Goal: Information Seeking & Learning: Check status

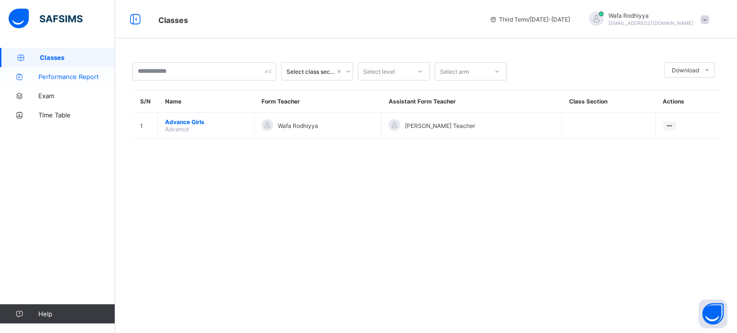
click at [93, 80] on span "Performance Report" at bounding box center [76, 77] width 77 height 8
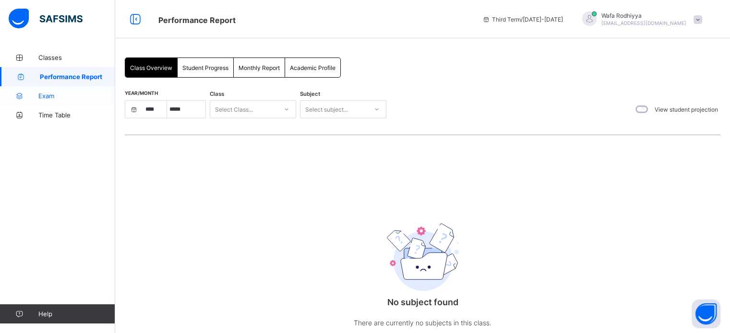
click at [36, 97] on icon at bounding box center [19, 96] width 38 height 7
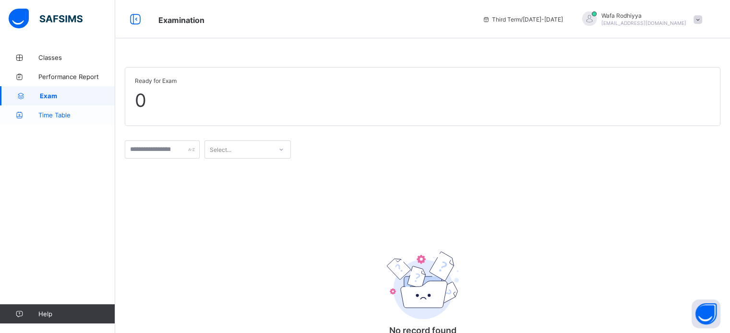
click at [56, 115] on span "Time Table" at bounding box center [76, 115] width 77 height 8
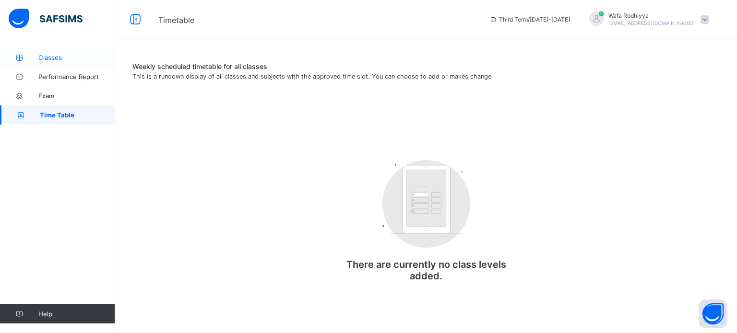
click at [86, 75] on span "Performance Report" at bounding box center [76, 77] width 77 height 8
click at [61, 58] on span "Classes" at bounding box center [76, 58] width 77 height 8
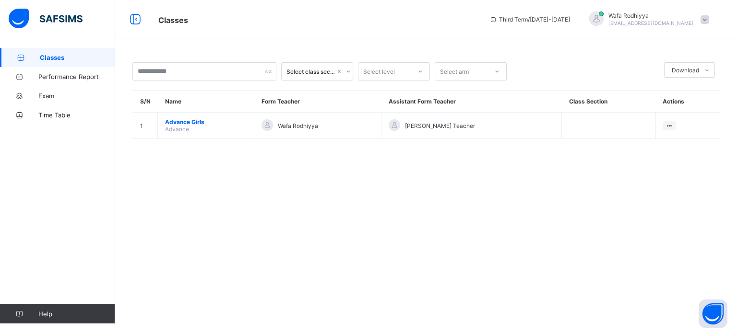
drag, startPoint x: 630, startPoint y: 1, endPoint x: 487, endPoint y: 250, distance: 287.8
click at [487, 250] on div "Select class section Select level Select arm Download Pdf Report Excel Report S…" at bounding box center [426, 166] width 622 height 333
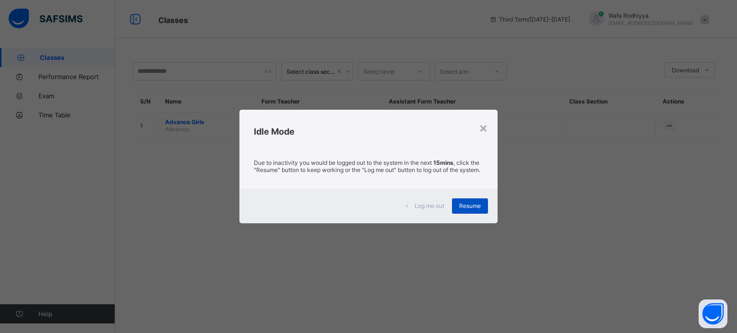
click at [469, 210] on span "Resume" at bounding box center [470, 205] width 22 height 7
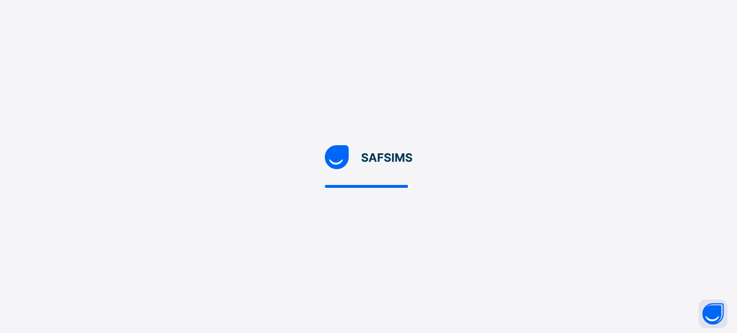
click at [392, 201] on div at bounding box center [368, 166] width 737 height 333
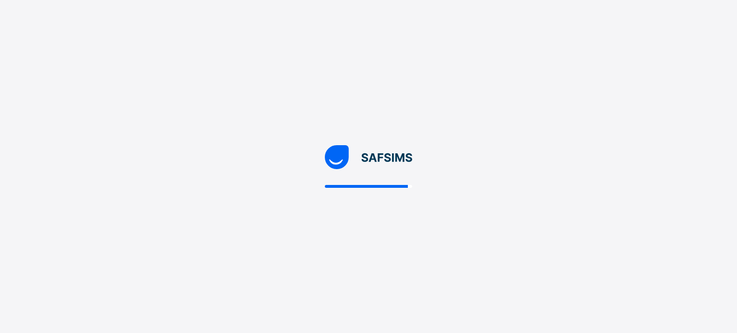
click at [409, 185] on div at bounding box center [369, 186] width 88 height 3
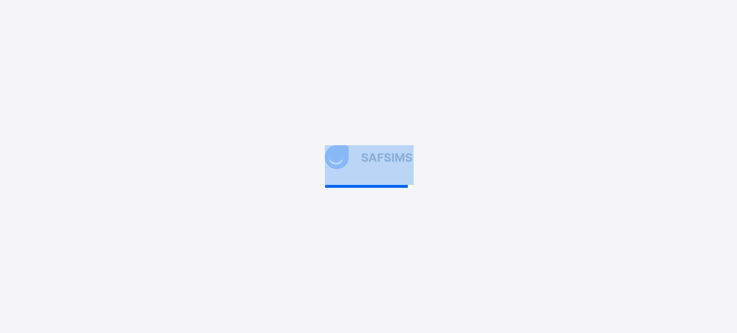
click at [409, 185] on div at bounding box center [369, 186] width 88 height 3
click at [353, 147] on img at bounding box center [369, 157] width 88 height 24
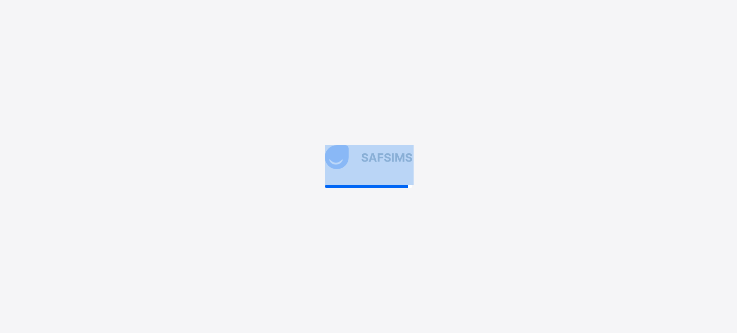
click at [353, 147] on img at bounding box center [369, 157] width 88 height 24
click at [307, 167] on div at bounding box center [368, 166] width 737 height 333
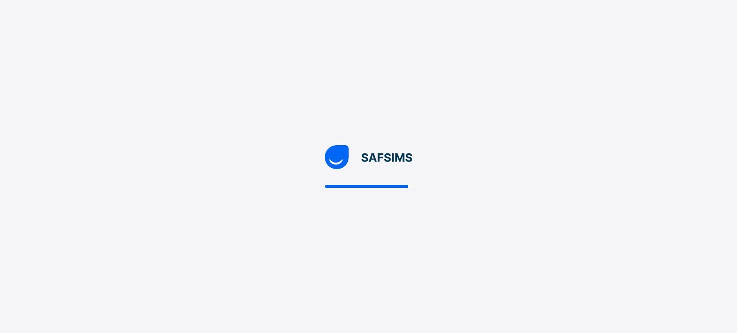
click at [307, 167] on div at bounding box center [368, 166] width 737 height 333
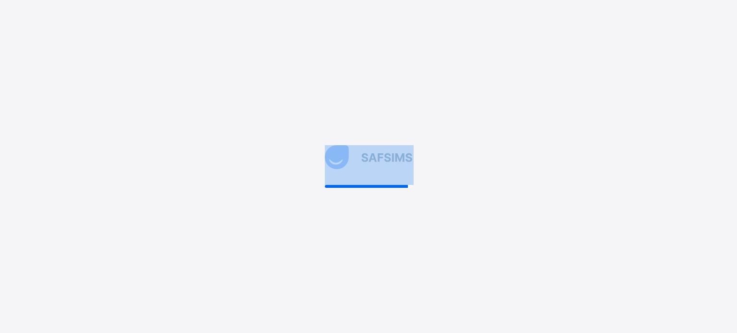
click at [307, 167] on div at bounding box center [368, 166] width 737 height 333
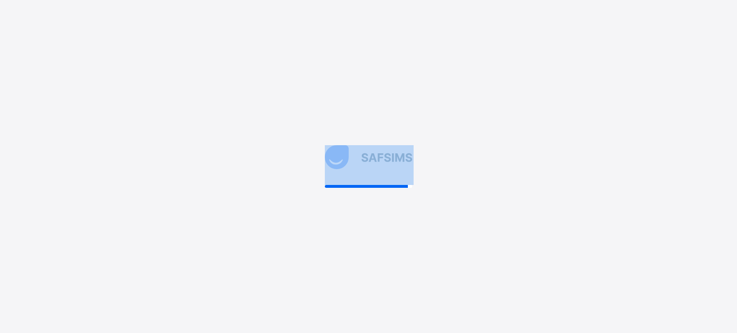
click at [307, 167] on div at bounding box center [368, 166] width 737 height 333
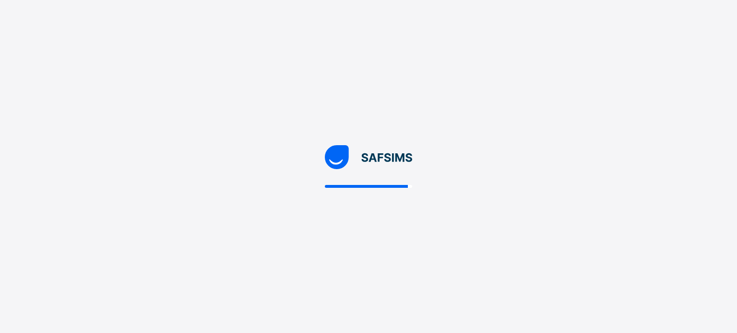
click at [699, 96] on div at bounding box center [368, 166] width 737 height 333
click at [425, 179] on div at bounding box center [368, 166] width 737 height 333
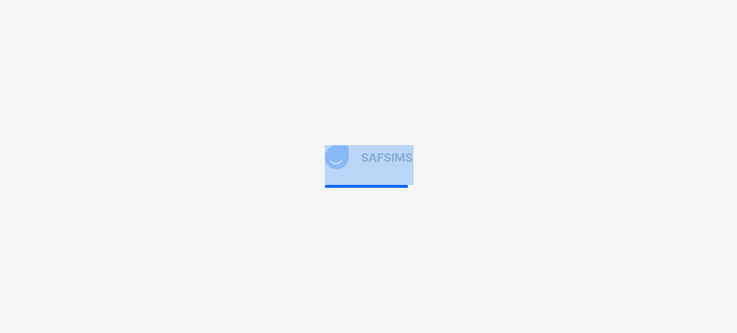
click at [425, 179] on div at bounding box center [368, 166] width 737 height 333
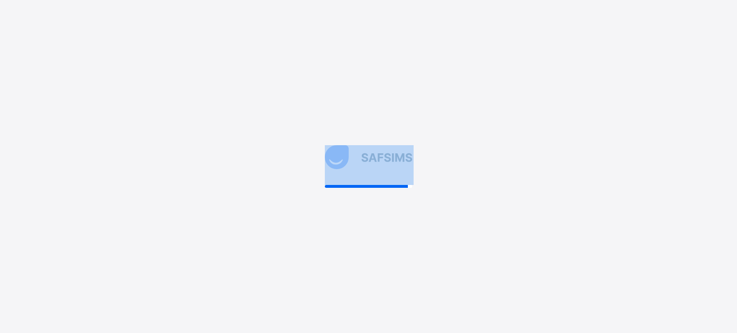
click at [425, 179] on div at bounding box center [368, 166] width 737 height 333
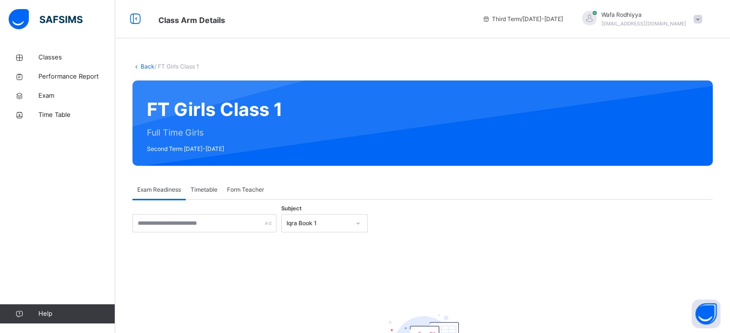
click at [63, 22] on img at bounding box center [46, 19] width 74 height 20
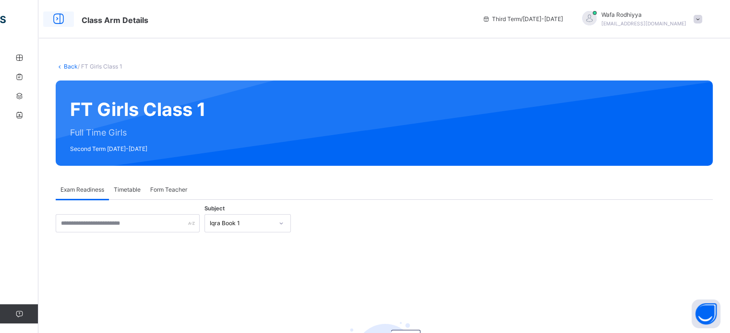
click at [56, 23] on icon at bounding box center [58, 19] width 16 height 17
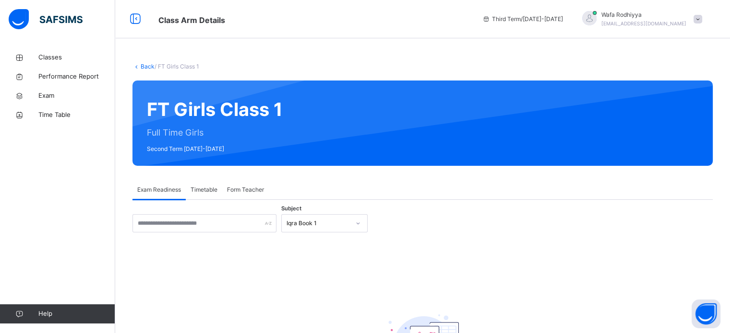
scroll to position [101, 0]
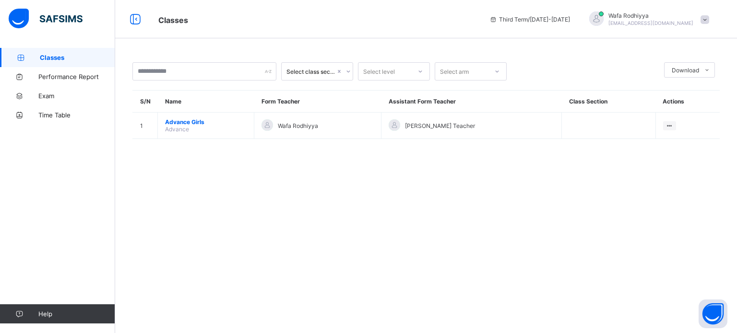
click at [649, 26] on span "[EMAIL_ADDRESS][DOMAIN_NAME]" at bounding box center [650, 23] width 85 height 6
click at [689, 92] on span "Logout" at bounding box center [677, 94] width 63 height 11
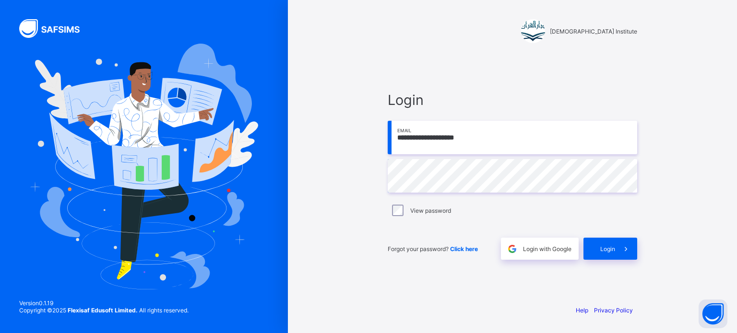
click at [560, 147] on input "**********" at bounding box center [513, 138] width 250 height 34
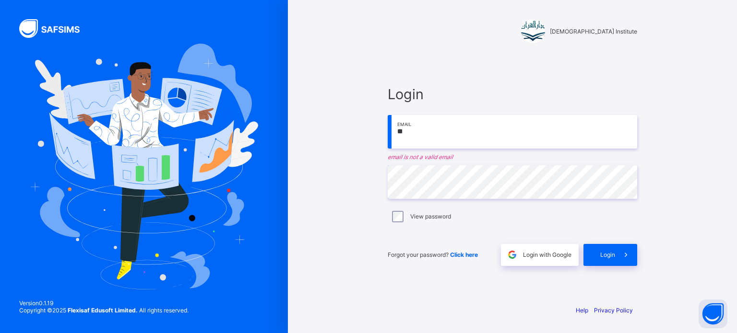
type input "*"
type input "**********"
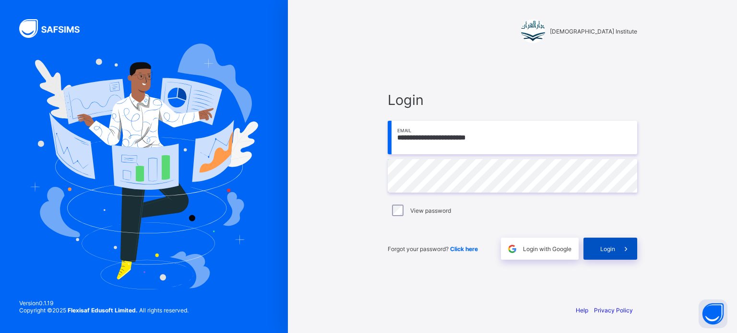
click at [617, 255] on span at bounding box center [626, 249] width 22 height 22
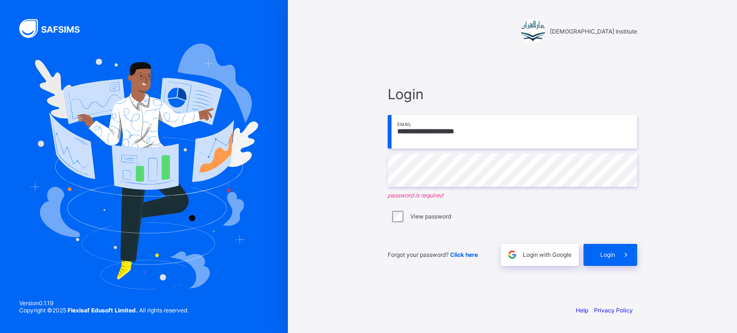
drag, startPoint x: 485, startPoint y: 131, endPoint x: 177, endPoint y: 93, distance: 310.0
click at [177, 90] on div "**********" at bounding box center [368, 166] width 737 height 333
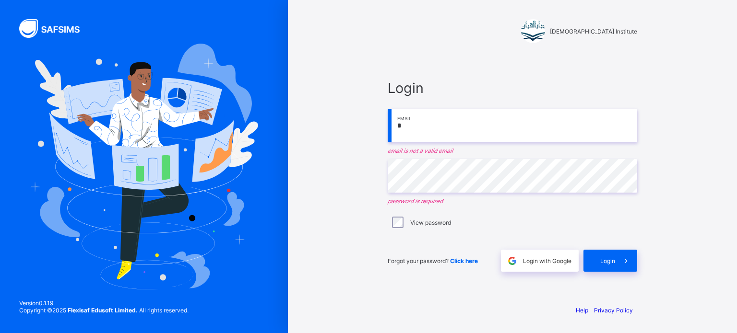
type input "**********"
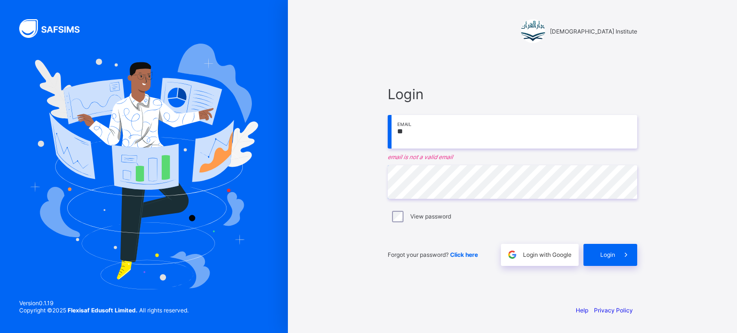
type input "**********"
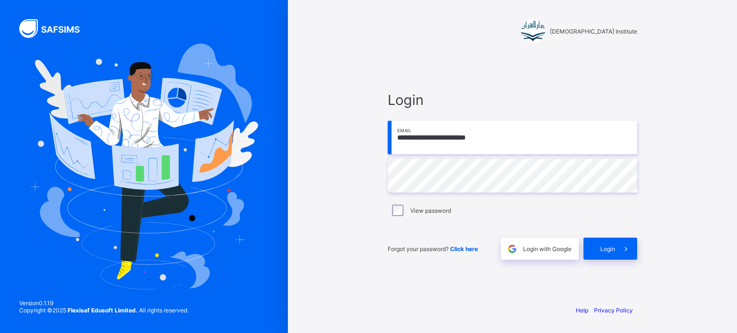
click at [115, 159] on div "**********" at bounding box center [368, 166] width 737 height 333
click at [607, 262] on div "**********" at bounding box center [512, 175] width 269 height 243
click at [603, 252] on span "Login" at bounding box center [607, 249] width 15 height 7
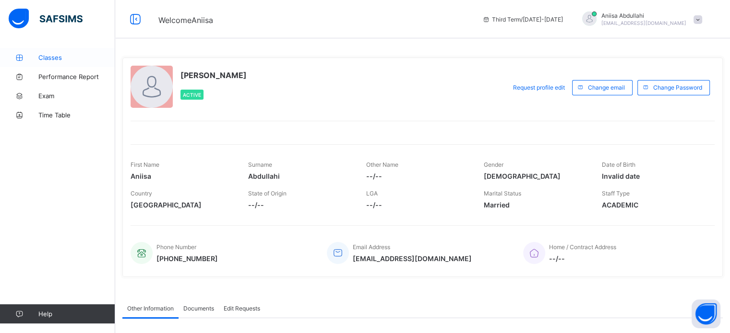
click at [48, 55] on span "Classes" at bounding box center [76, 58] width 77 height 8
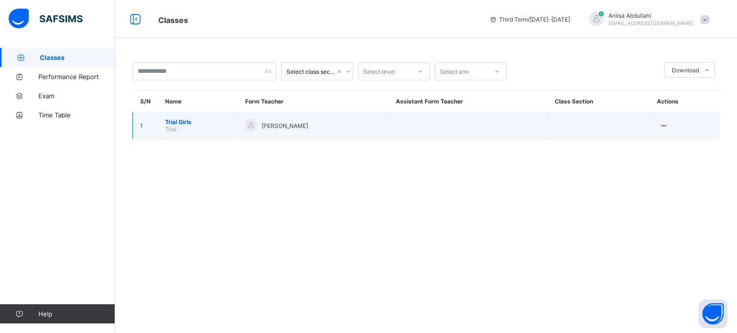
click at [221, 115] on td "Trial Girls Trial" at bounding box center [198, 126] width 80 height 26
click at [192, 119] on span "Trial Girls" at bounding box center [197, 122] width 65 height 7
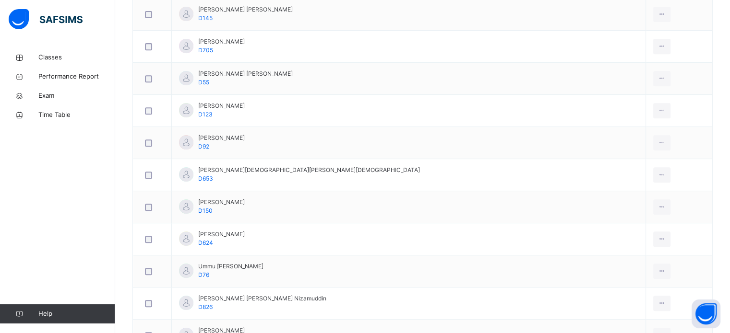
scroll to position [412, 0]
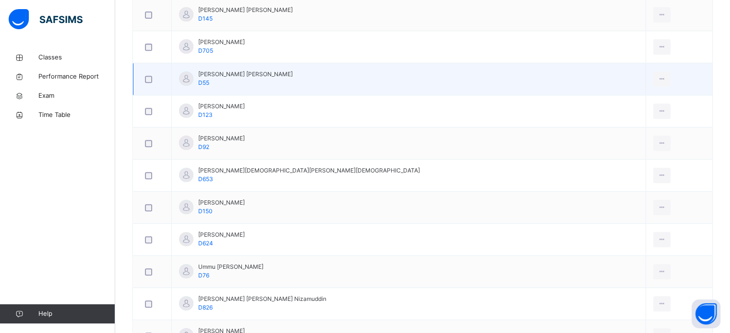
click at [259, 78] on td "Maryam Abdul Wahab D55" at bounding box center [409, 79] width 474 height 32
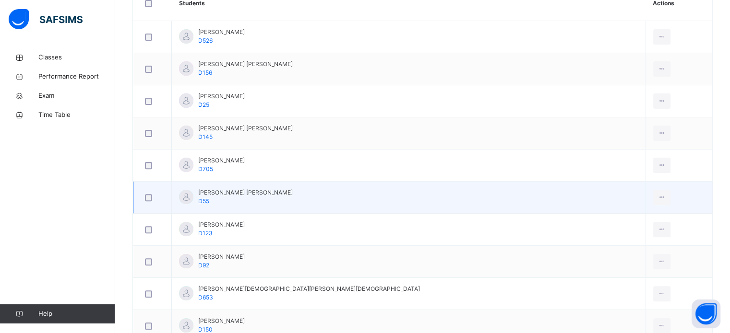
scroll to position [295, 0]
click at [653, 193] on div at bounding box center [662, 195] width 18 height 15
click at [658, 193] on icon at bounding box center [662, 195] width 8 height 9
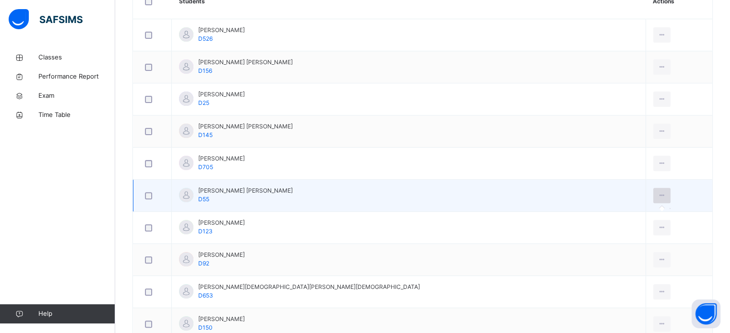
click at [658, 193] on icon at bounding box center [662, 195] width 8 height 9
click at [561, 196] on td "Maryam Abdul Wahab D55" at bounding box center [409, 196] width 474 height 32
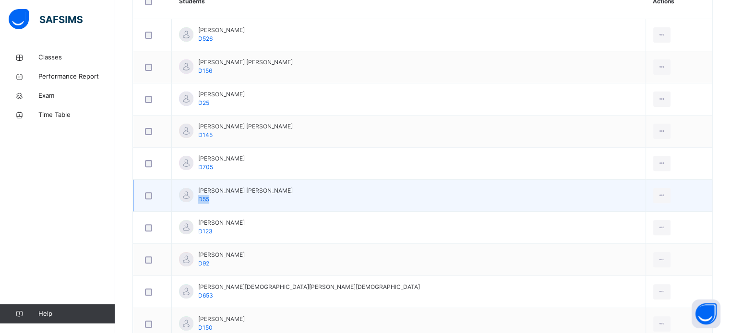
click at [561, 196] on td "Maryam Abdul Wahab D55" at bounding box center [409, 196] width 474 height 32
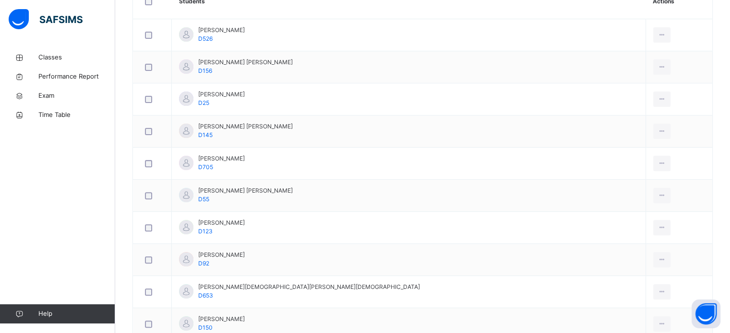
click at [51, 224] on div "Classes Performance Report Exam Time Table Help" at bounding box center [57, 185] width 115 height 295
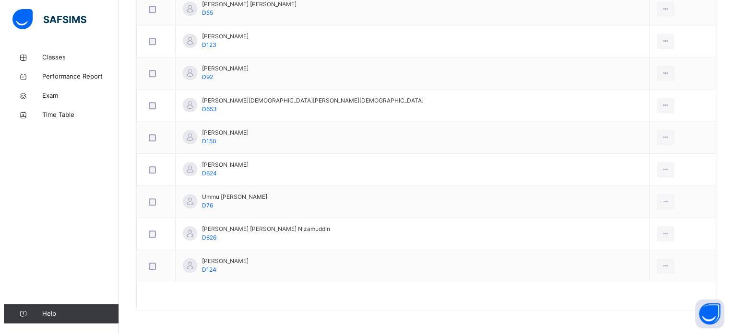
scroll to position [0, 0]
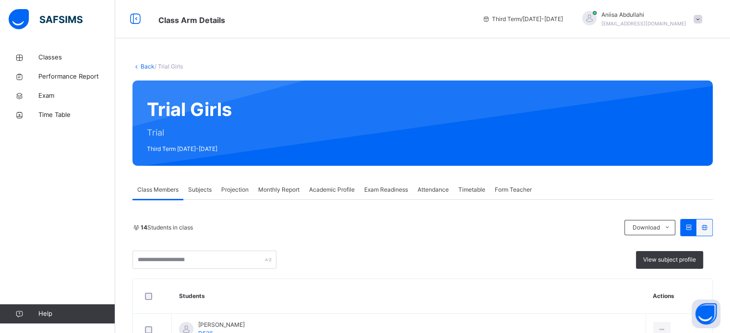
click at [240, 186] on span "Projection" at bounding box center [234, 190] width 27 height 9
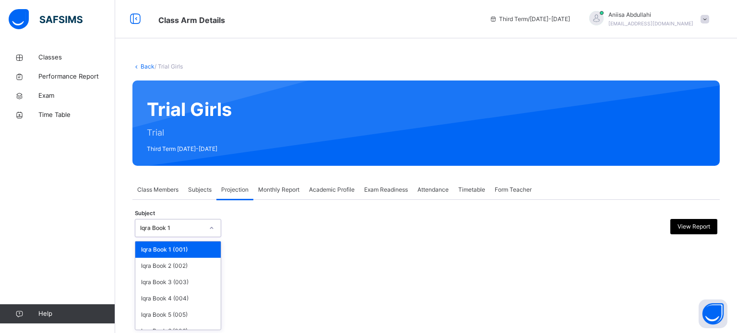
click at [147, 230] on div "Iqra Book 1" at bounding box center [171, 228] width 63 height 9
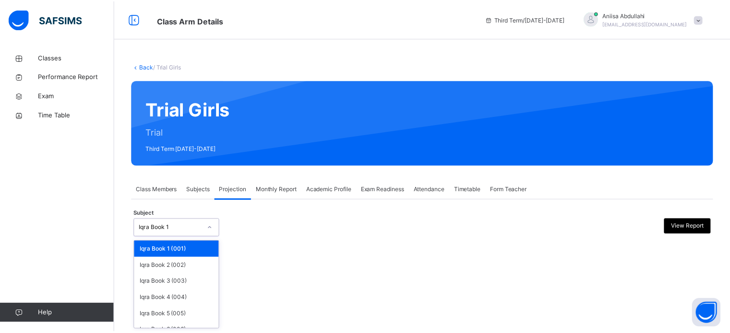
scroll to position [50, 0]
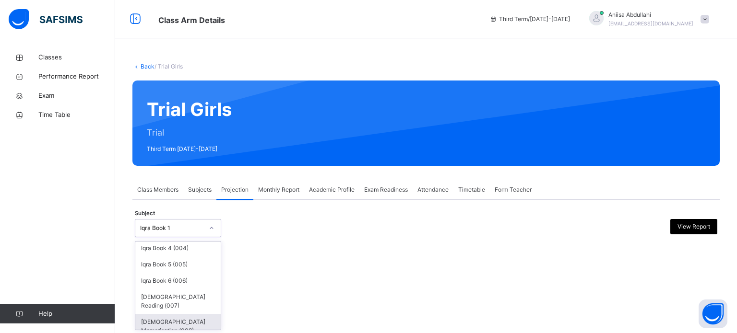
click at [181, 314] on div "Quran Memorisation (008)" at bounding box center [177, 326] width 85 height 25
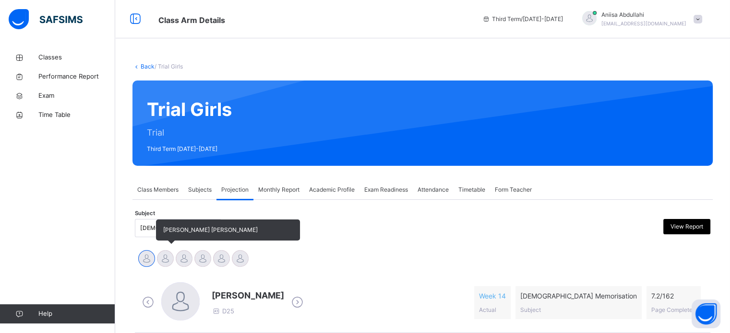
click at [183, 226] on span "[PERSON_NAME] [PERSON_NAME]" at bounding box center [228, 230] width 144 height 21
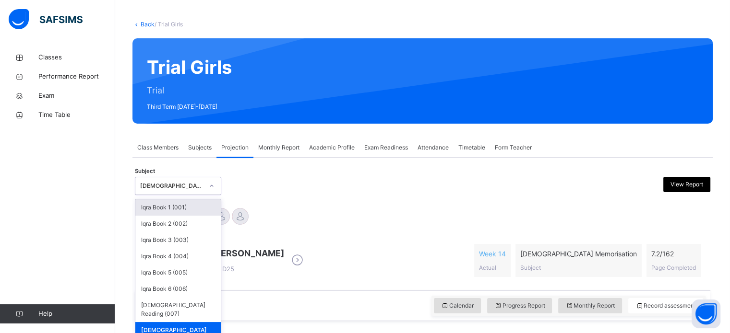
click at [152, 195] on div "option Quran Memorisation (008), selected. option Iqra Book 1 (001) focused, 1 …" at bounding box center [178, 186] width 86 height 18
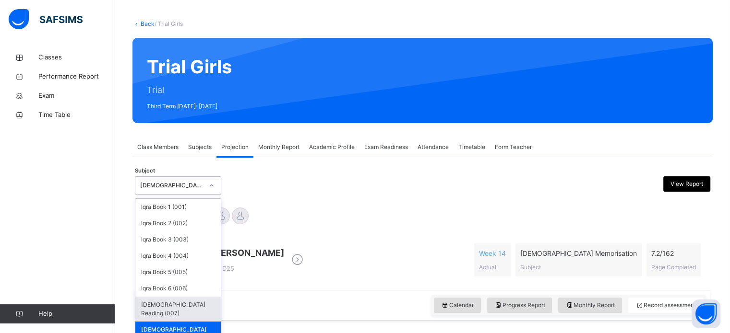
click at [180, 302] on div "Quran Reading (007)" at bounding box center [177, 309] width 85 height 25
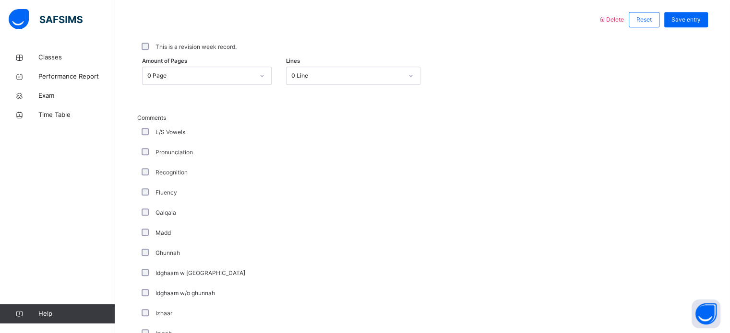
scroll to position [461, 0]
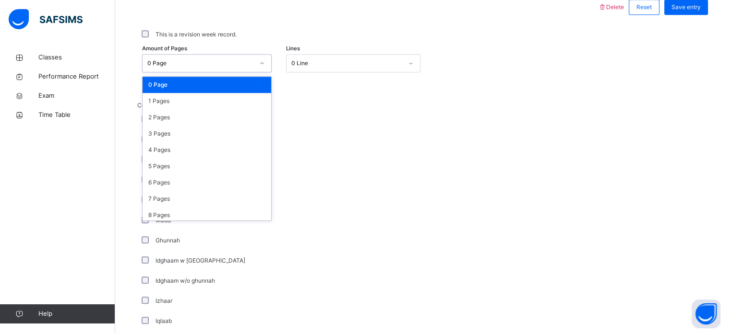
click at [154, 62] on div "0 Page" at bounding box center [200, 63] width 107 height 9
click at [175, 110] on div "2 Pages" at bounding box center [207, 117] width 129 height 16
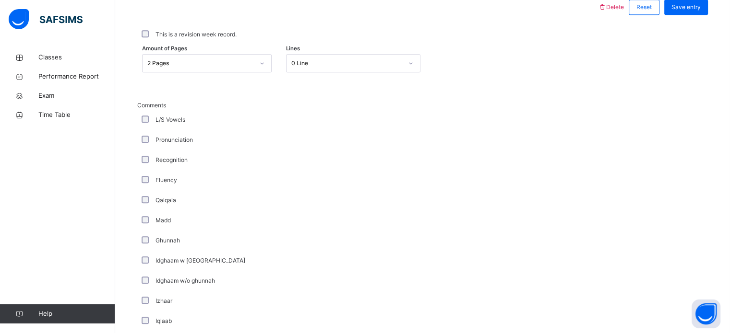
click at [142, 111] on div "L/S Vowels" at bounding box center [257, 120] width 240 height 20
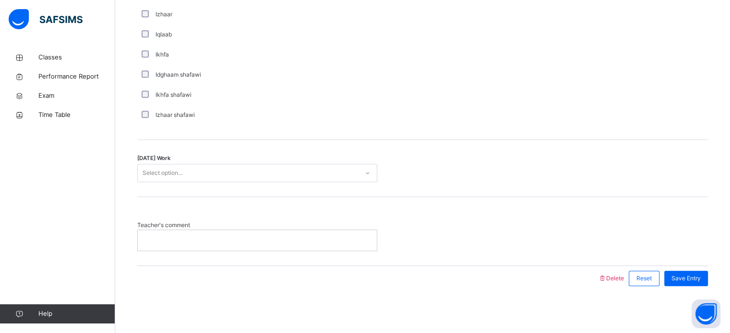
click at [146, 143] on div "Today's Work Select option..." at bounding box center [422, 168] width 571 height 57
click at [150, 157] on span "Today's Work" at bounding box center [153, 159] width 33 height 8
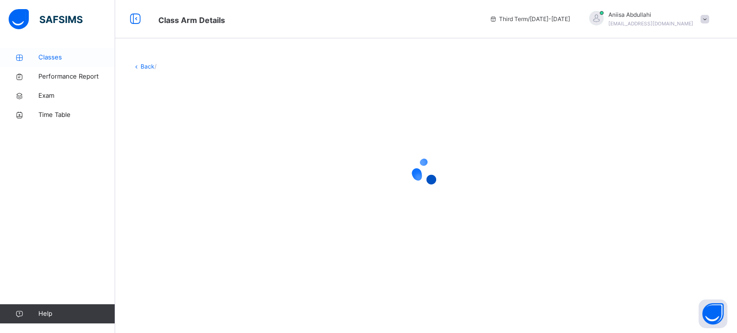
click at [28, 58] on icon at bounding box center [19, 57] width 38 height 7
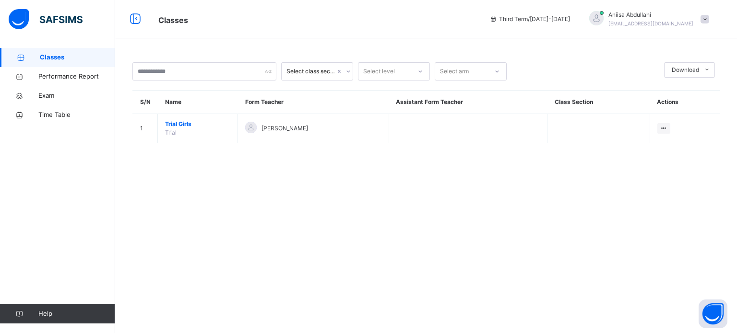
drag, startPoint x: 0, startPoint y: 257, endPoint x: 721, endPoint y: 97, distance: 738.6
click at [721, 97] on div "Select class section Select level Select arm Download Pdf Report Excel Report S…" at bounding box center [426, 107] width 622 height 119
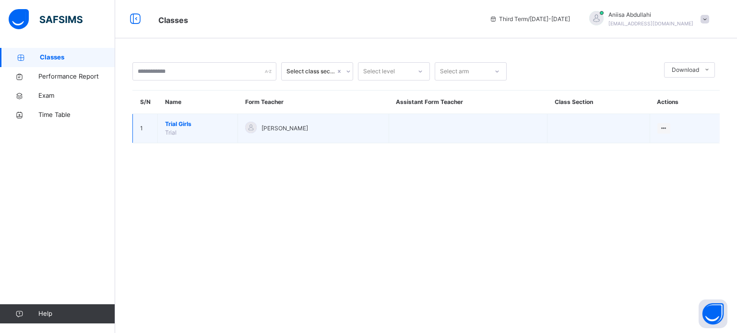
click at [162, 121] on td "Trial Girls Trial" at bounding box center [198, 128] width 80 height 29
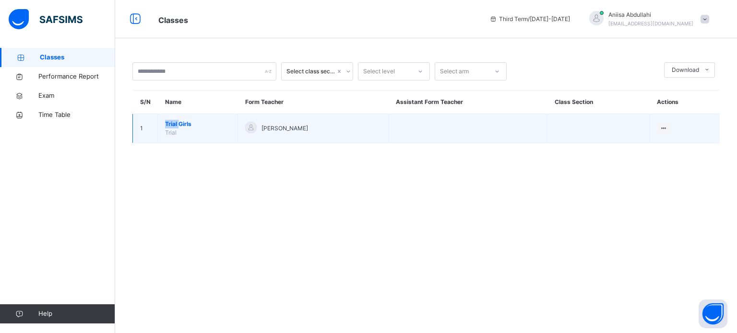
click at [162, 121] on td "Trial Girls Trial" at bounding box center [198, 128] width 80 height 29
click at [165, 122] on span "Trial Girls" at bounding box center [197, 124] width 65 height 9
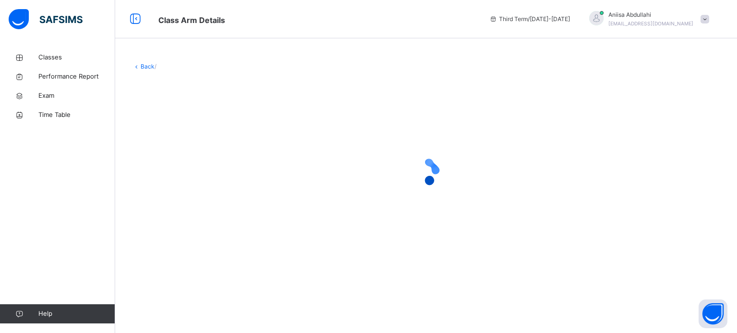
click at [533, 19] on span "Third Term / 2024-2025" at bounding box center [529, 19] width 81 height 9
click at [703, 9] on div "Third Term / 2024-2025 Aniisa Abdullahi mikasackermen1@gmail.com" at bounding box center [611, 19] width 252 height 38
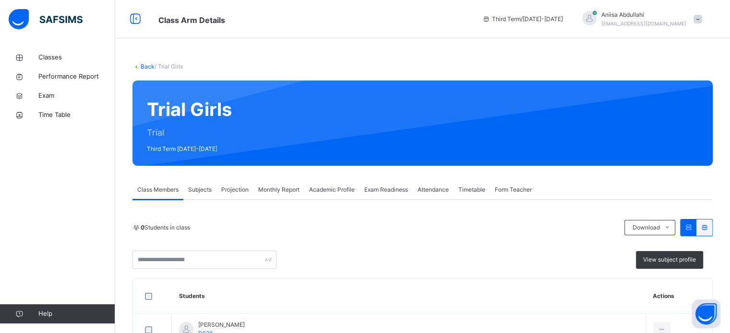
drag, startPoint x: 703, startPoint y: 9, endPoint x: 244, endPoint y: 179, distance: 489.6
click at [231, 182] on div "Projection" at bounding box center [234, 189] width 37 height 19
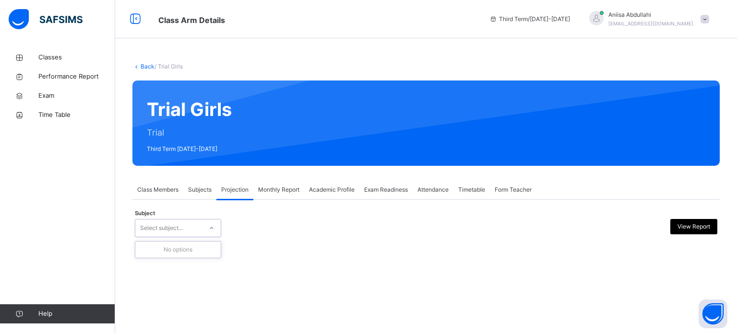
click at [175, 220] on div "Select subject..." at bounding box center [178, 228] width 86 height 18
click at [225, 186] on span "Projection" at bounding box center [234, 190] width 27 height 9
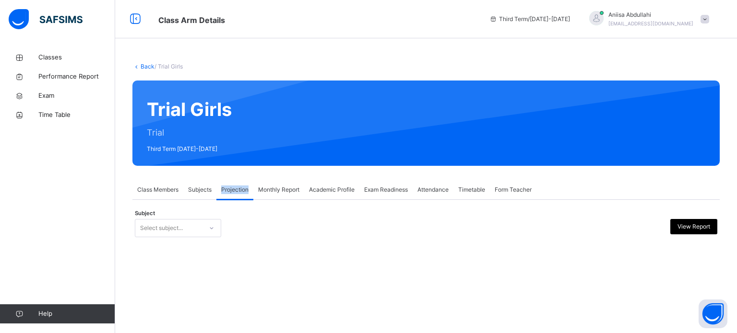
click at [225, 186] on span "Projection" at bounding box center [234, 190] width 27 height 9
click at [59, 59] on span "Classes" at bounding box center [76, 58] width 77 height 10
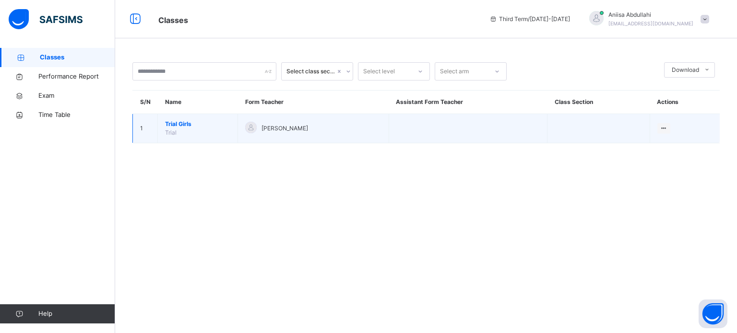
click at [179, 117] on td "Trial Girls Trial" at bounding box center [198, 128] width 80 height 29
click at [178, 122] on span "Trial Girls" at bounding box center [197, 124] width 65 height 9
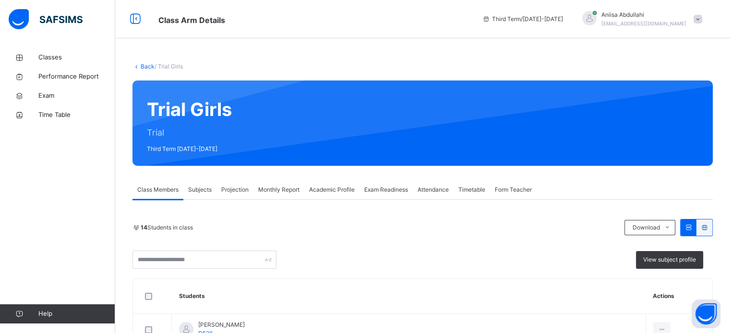
click at [233, 183] on div "Projection" at bounding box center [234, 189] width 37 height 19
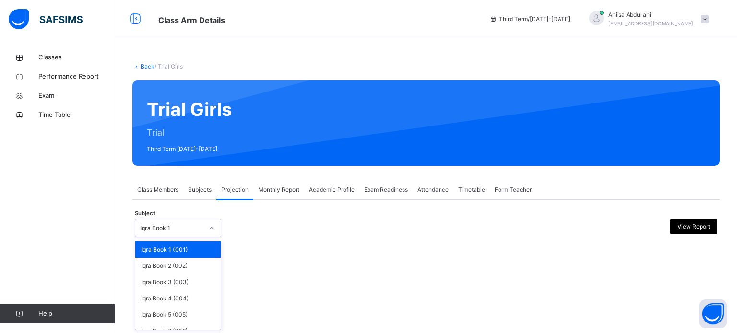
click at [175, 222] on div "Iqra Book 1" at bounding box center [168, 228] width 67 height 15
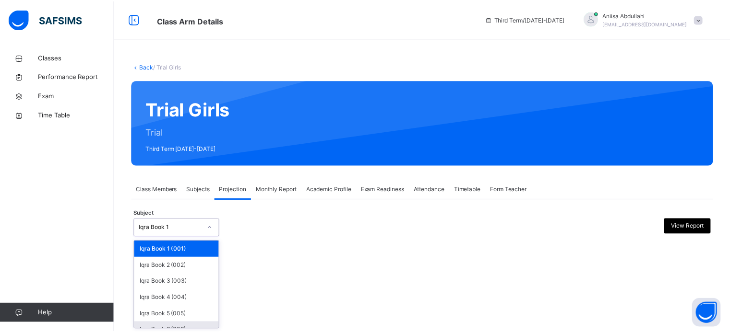
scroll to position [50, 0]
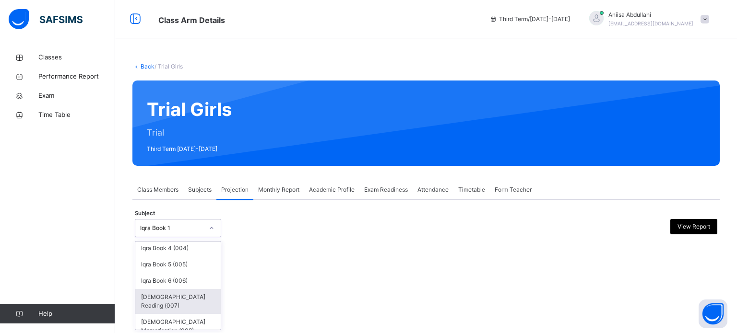
click at [175, 298] on div "Quran Reading (007)" at bounding box center [177, 301] width 85 height 25
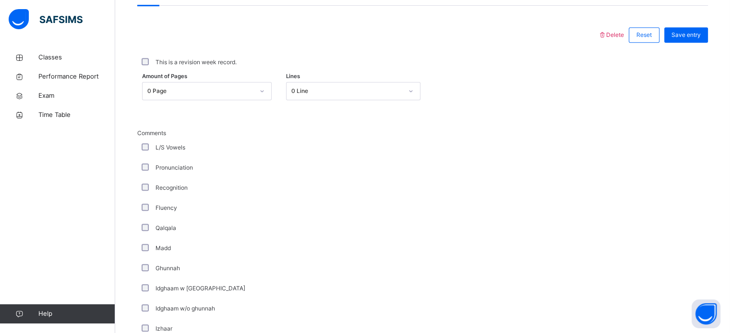
scroll to position [461, 0]
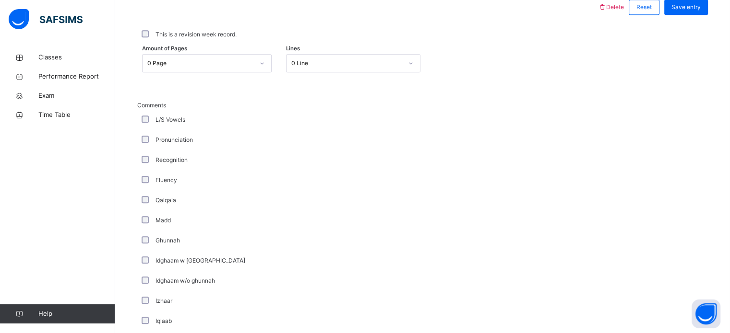
click at [146, 110] on div "L/S Vowels" at bounding box center [257, 120] width 240 height 20
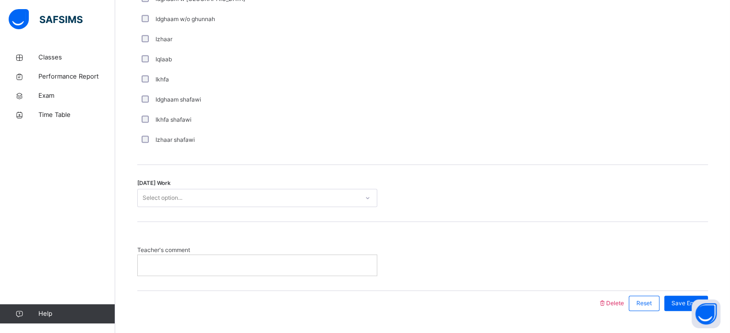
scroll to position [748, 0]
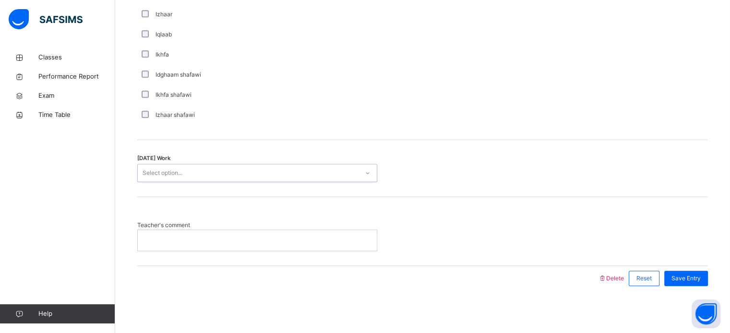
click at [146, 165] on div "Select option..." at bounding box center [257, 173] width 240 height 18
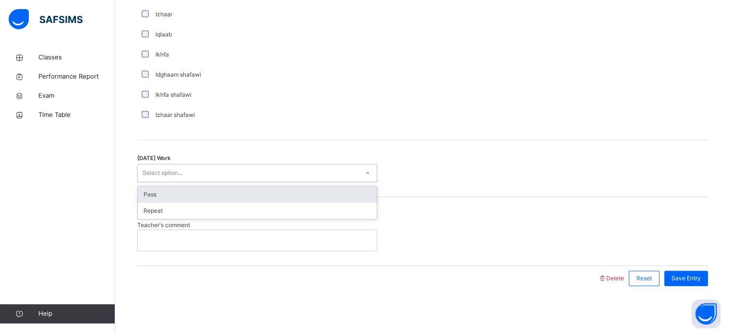
click at [146, 165] on div "Select option..." at bounding box center [257, 173] width 240 height 18
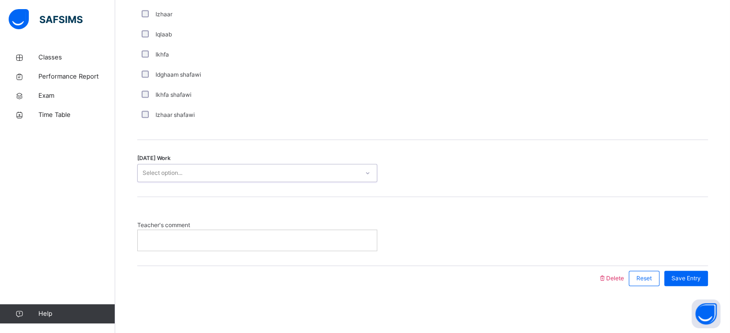
click at [148, 180] on div "Select option..." at bounding box center [257, 173] width 240 height 18
click at [160, 163] on div "Today's Work Select option..." at bounding box center [422, 168] width 571 height 57
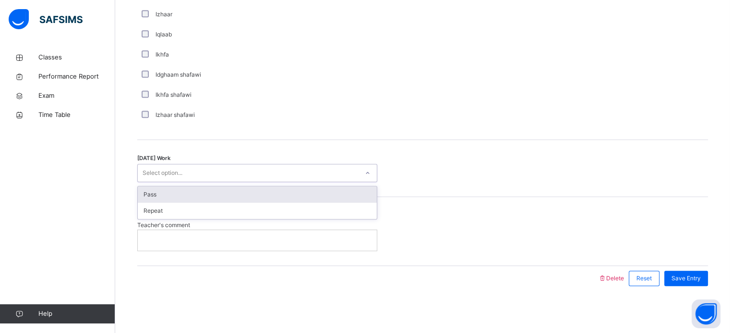
click at [185, 192] on div "Pass" at bounding box center [257, 195] width 239 height 16
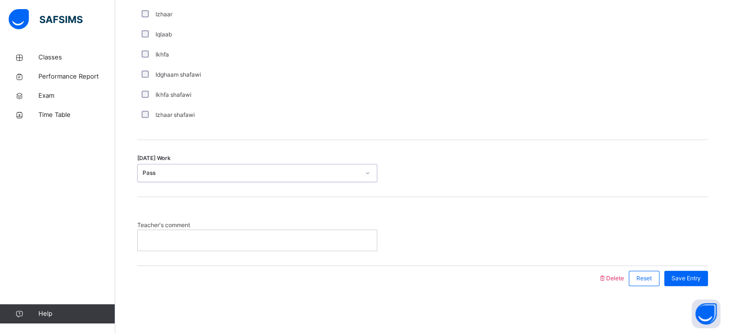
click at [177, 238] on p at bounding box center [257, 240] width 225 height 9
click at [693, 282] on div "Save Entry" at bounding box center [686, 278] width 44 height 15
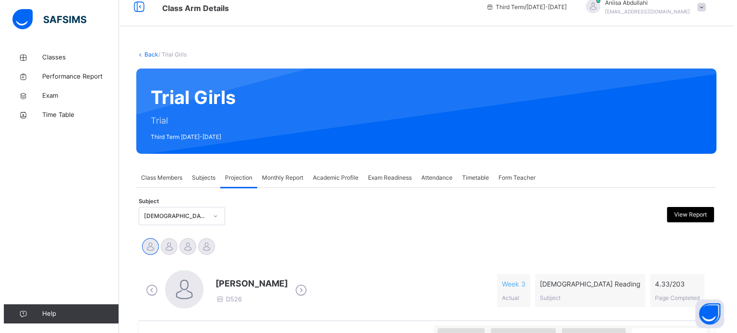
scroll to position [0, 0]
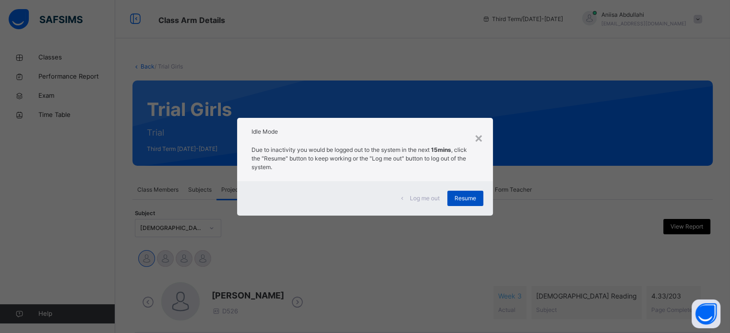
click at [455, 205] on div "Resume" at bounding box center [465, 198] width 36 height 15
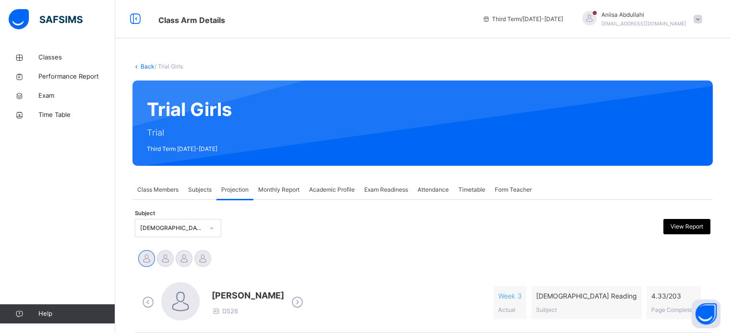
click at [199, 191] on span "Subjects" at bounding box center [200, 190] width 24 height 9
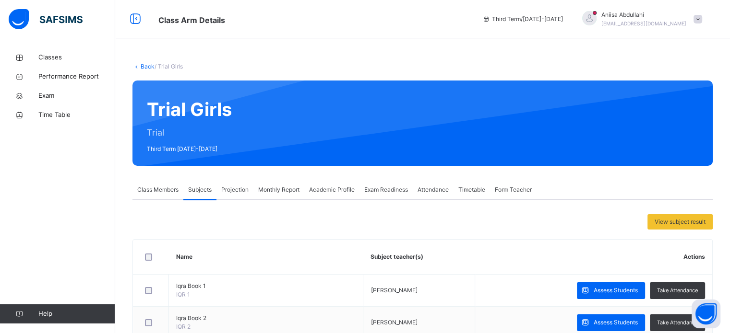
click at [233, 192] on span "Projection" at bounding box center [234, 190] width 27 height 9
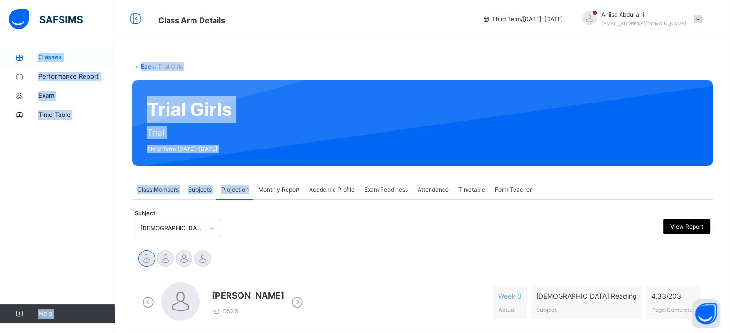
drag, startPoint x: 233, startPoint y: 192, endPoint x: 49, endPoint y: 62, distance: 225.1
click at [49, 62] on link "Classes" at bounding box center [57, 57] width 115 height 19
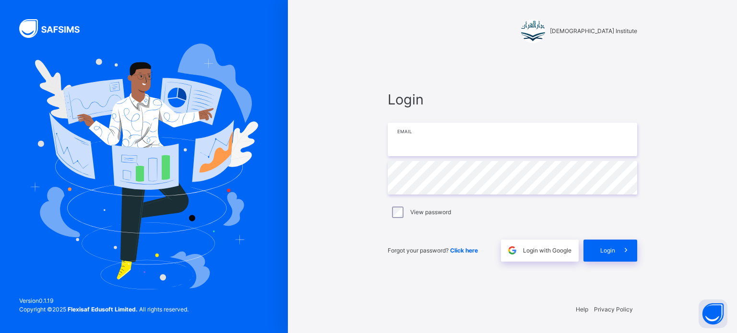
type input "**********"
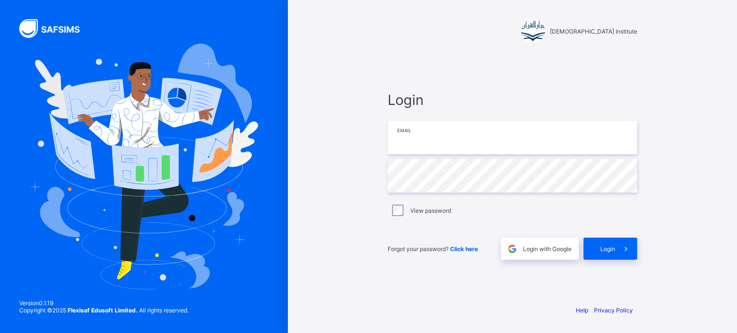
type input "**********"
drag, startPoint x: 496, startPoint y: 141, endPoint x: 104, endPoint y: 72, distance: 397.9
click at [107, 72] on div "**********" at bounding box center [368, 166] width 737 height 333
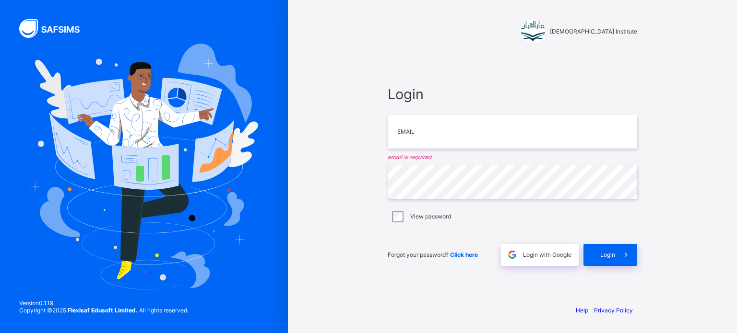
click at [0, 161] on div "Darul Quran Institute Login Email email is required Password View password Forg…" at bounding box center [368, 166] width 737 height 333
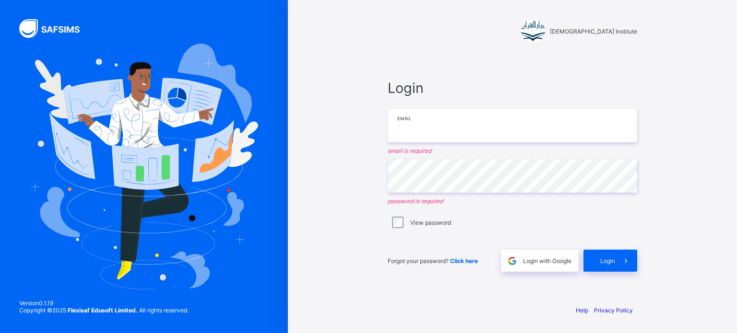
click at [420, 138] on input "email" at bounding box center [513, 126] width 250 height 34
type input "**********"
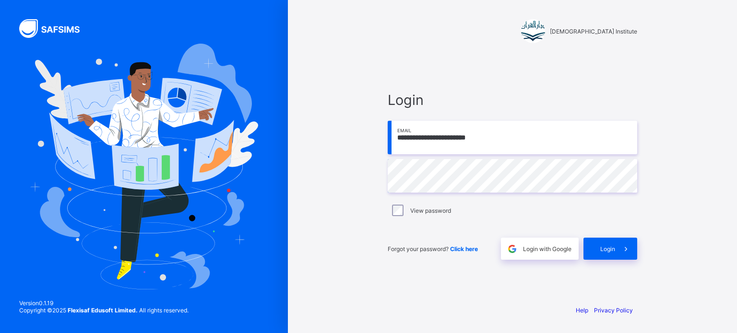
click at [629, 214] on div "View password" at bounding box center [512, 211] width 245 height 12
click at [610, 244] on div "Login" at bounding box center [610, 249] width 54 height 22
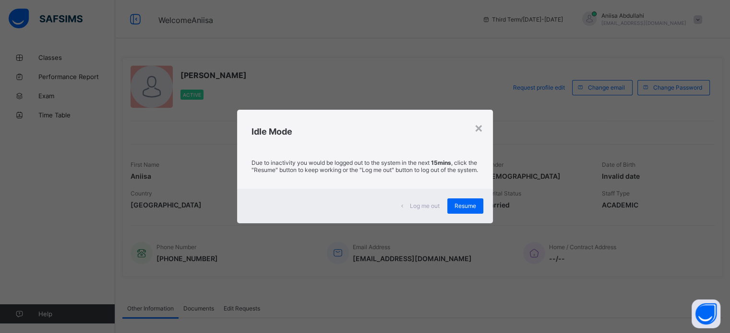
click at [425, 207] on span "Log me out" at bounding box center [425, 205] width 30 height 7
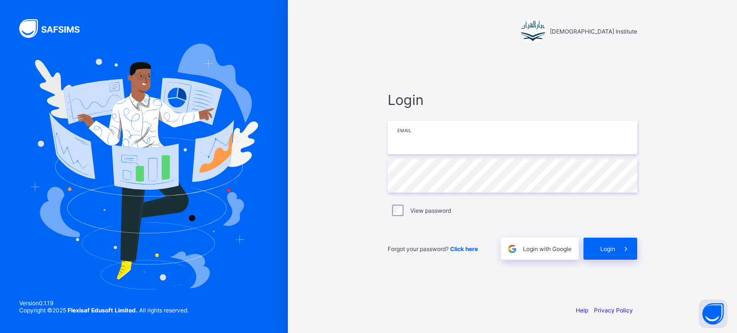
type input "**********"
drag, startPoint x: 490, startPoint y: 134, endPoint x: 161, endPoint y: 94, distance: 331.6
click at [161, 94] on div "**********" at bounding box center [368, 166] width 737 height 333
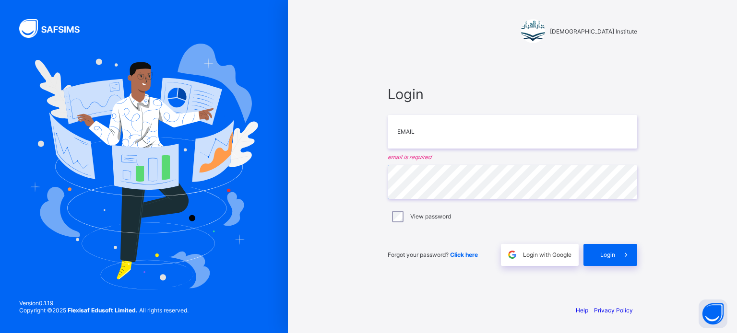
click at [199, 150] on div "Darul Quran Institute Login Email email is required Password View password Forg…" at bounding box center [368, 166] width 737 height 333
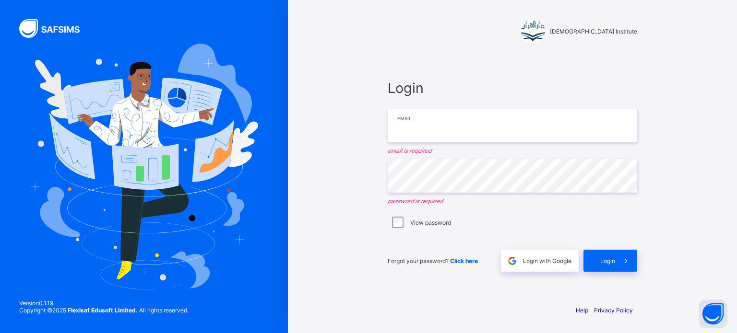
click at [438, 114] on input "email" at bounding box center [513, 126] width 250 height 34
type input "**********"
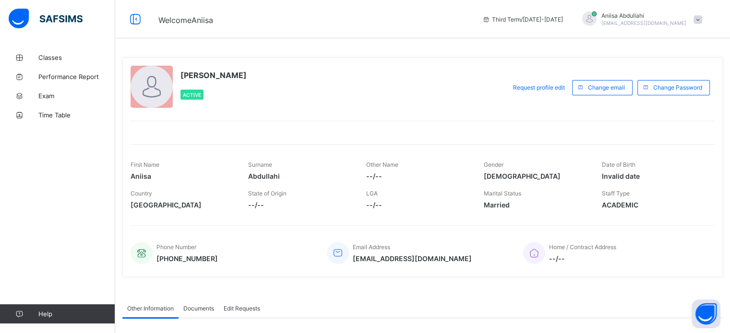
click at [276, 135] on div "Aniisa Abdullahi Active Request profile edit Change email Change Password First…" at bounding box center [422, 168] width 600 height 220
drag, startPoint x: 202, startPoint y: 260, endPoint x: 232, endPoint y: 245, distance: 33.7
click at [232, 245] on div "Phone Number +61451660697" at bounding box center [222, 254] width 182 height 32
click at [232, 246] on div "Phone Number +61451660697" at bounding box center [222, 254] width 182 height 32
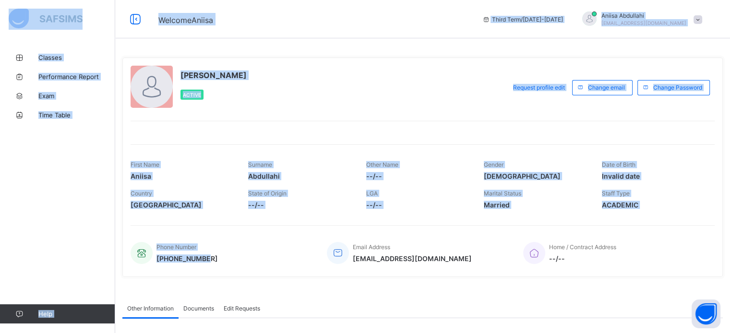
drag, startPoint x: 204, startPoint y: 261, endPoint x: 132, endPoint y: 4, distance: 266.6
click at [132, 4] on div "Welcome Aniisa Third Term / 2024-2025 Aniisa Abdullahi mikasackermen1@gmail.com…" at bounding box center [365, 240] width 730 height 480
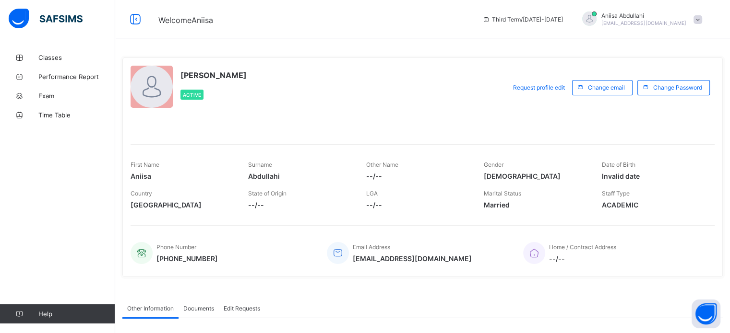
click at [485, 304] on div "Other Information Documents Edit Requests" at bounding box center [422, 309] width 600 height 20
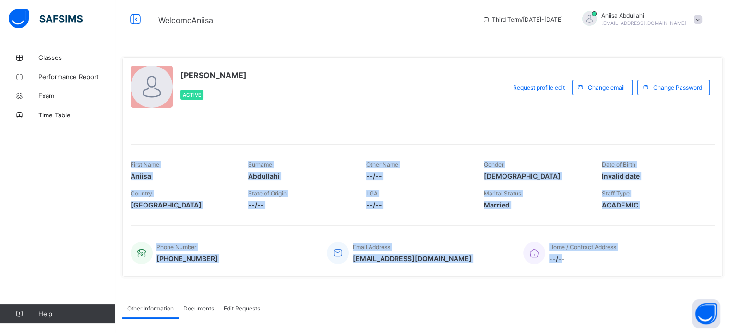
drag, startPoint x: 567, startPoint y: 256, endPoint x: 301, endPoint y: 122, distance: 297.0
click at [301, 122] on div "Aniisa Abdullahi Active Request profile edit Change email Change Password First…" at bounding box center [422, 168] width 600 height 220
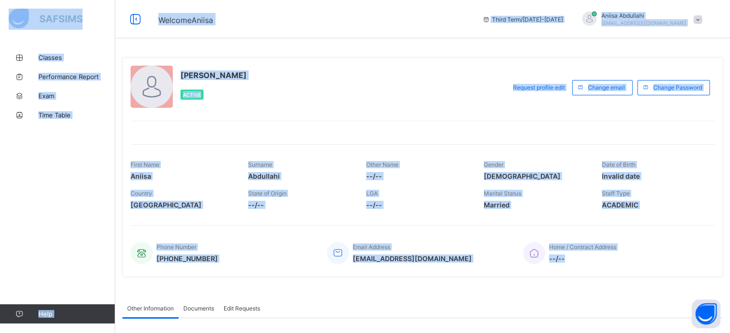
drag, startPoint x: 567, startPoint y: 262, endPoint x: 147, endPoint y: 9, distance: 490.8
click at [147, 9] on div "Welcome Aniisa Third Term / 2024-2025 Aniisa Abdullahi mikasackermen1@gmail.com…" at bounding box center [365, 240] width 730 height 480
click at [495, 106] on div "Aniisa Abdullahi Active" at bounding box center [316, 88] width 370 height 44
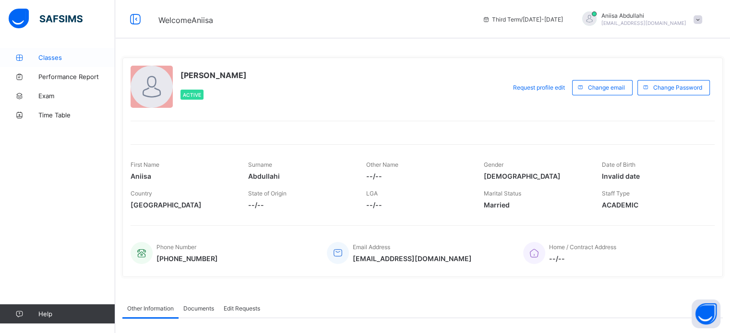
click at [0, 52] on link "Classes" at bounding box center [57, 57] width 115 height 19
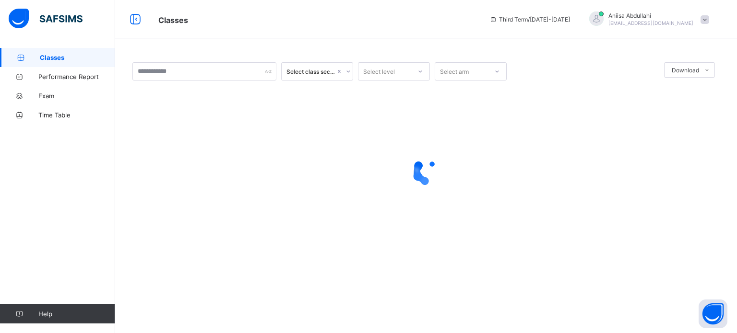
click at [48, 58] on span "Classes" at bounding box center [77, 58] width 75 height 8
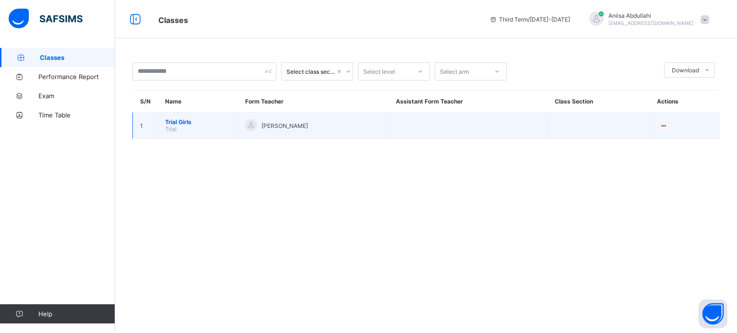
click at [187, 129] on td "Trial Girls Trial" at bounding box center [198, 126] width 80 height 26
drag, startPoint x: 187, startPoint y: 129, endPoint x: 209, endPoint y: 129, distance: 21.6
click at [209, 129] on td "Trial Girls Trial" at bounding box center [198, 126] width 80 height 26
drag, startPoint x: 209, startPoint y: 129, endPoint x: 167, endPoint y: 127, distance: 42.2
click at [167, 127] on td "Trial Girls Trial" at bounding box center [198, 126] width 80 height 26
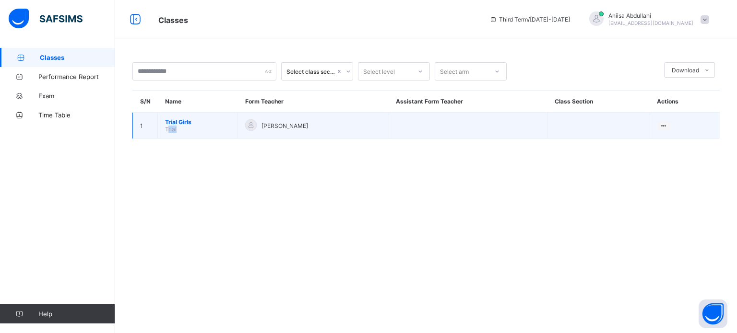
click at [167, 127] on span "Trial" at bounding box center [171, 129] width 12 height 7
drag, startPoint x: 167, startPoint y: 127, endPoint x: 189, endPoint y: 121, distance: 23.4
click at [189, 121] on td "Trial Girls Trial" at bounding box center [198, 126] width 80 height 26
click at [189, 121] on span "Trial Girls" at bounding box center [197, 122] width 65 height 7
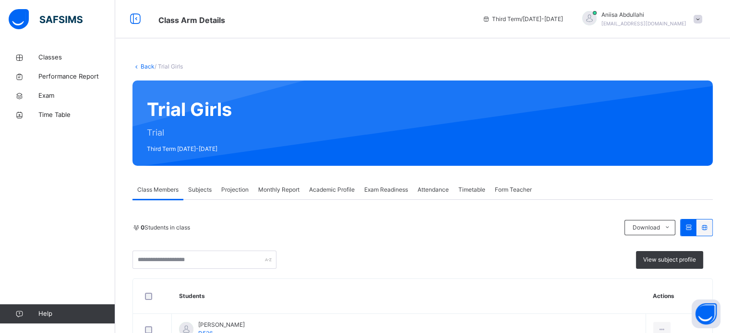
click at [227, 194] on div "Projection" at bounding box center [234, 189] width 37 height 19
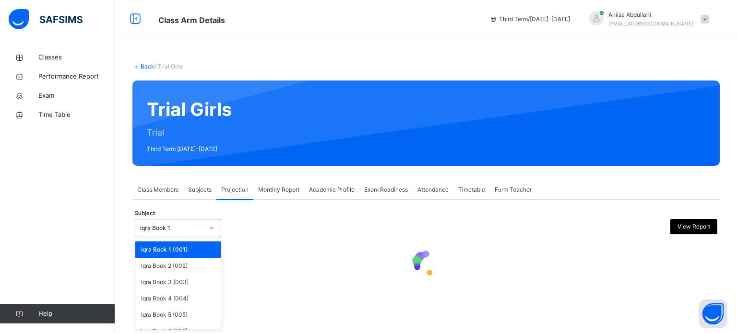
click at [187, 230] on div "Iqra Book 1" at bounding box center [171, 228] width 63 height 9
click at [181, 279] on div "Iqra Book 3 (003)" at bounding box center [177, 282] width 85 height 16
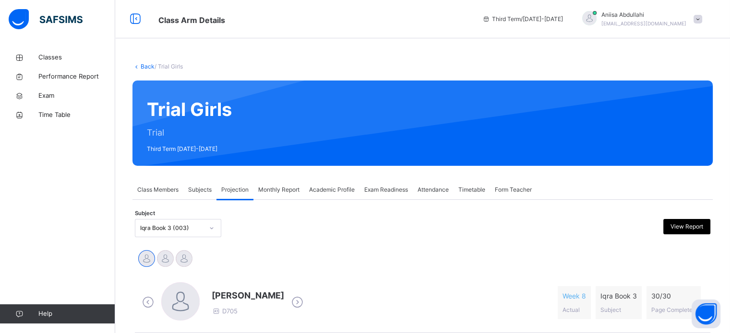
click at [181, 279] on div "Maas Azma Weerabangsa D705 Week 8 Actual Iqra Book 3 Subject 30 / 30 Page Compl…" at bounding box center [422, 302] width 571 height 55
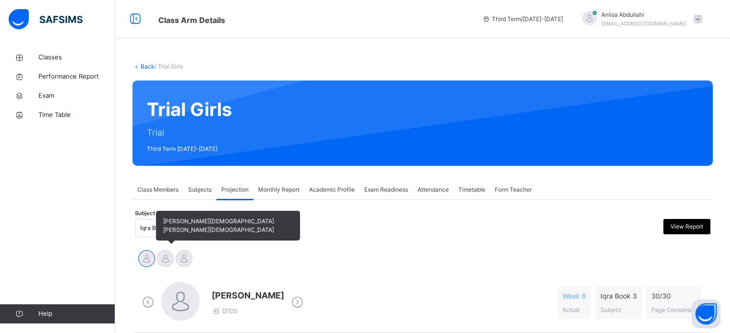
click at [161, 228] on span "[PERSON_NAME][DEMOGRAPHIC_DATA][PERSON_NAME][DEMOGRAPHIC_DATA]" at bounding box center [228, 226] width 144 height 30
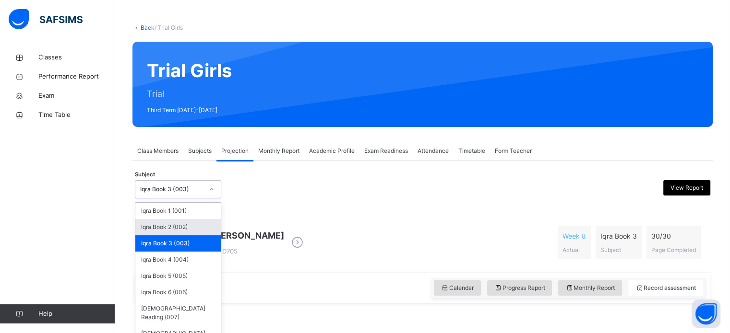
click at [163, 199] on div "option Iqra Book 3 (003), selected. option Iqra Book 2 (002) focused, 2 of 8. 8…" at bounding box center [178, 189] width 86 height 18
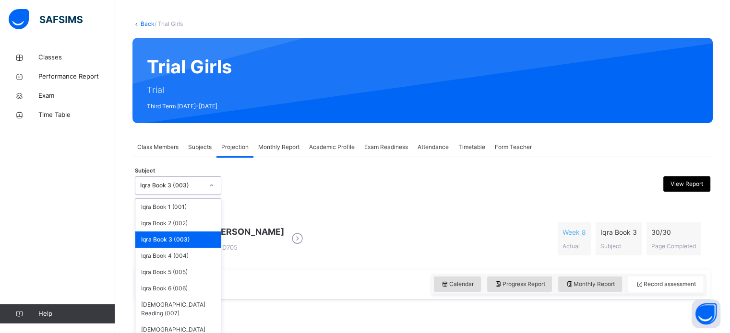
click at [161, 244] on div "Iqra Book 3 (003)" at bounding box center [177, 240] width 85 height 16
click at [173, 187] on div "Iqra Book 3 (003)" at bounding box center [171, 185] width 63 height 9
click at [173, 258] on div "Iqra Book 4 (004)" at bounding box center [177, 256] width 85 height 16
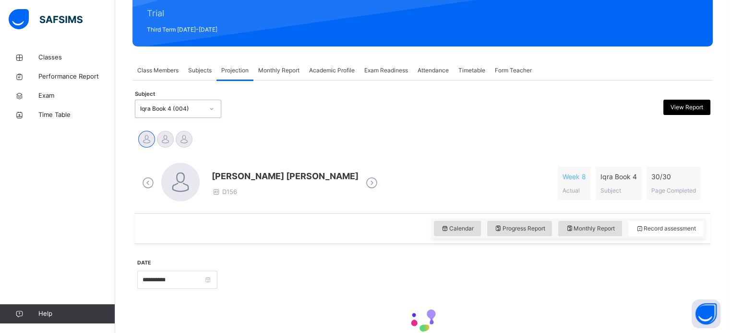
scroll to position [124, 0]
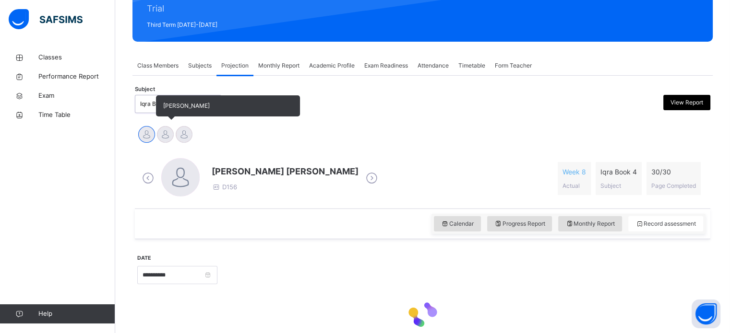
click at [163, 132] on div at bounding box center [165, 134] width 17 height 17
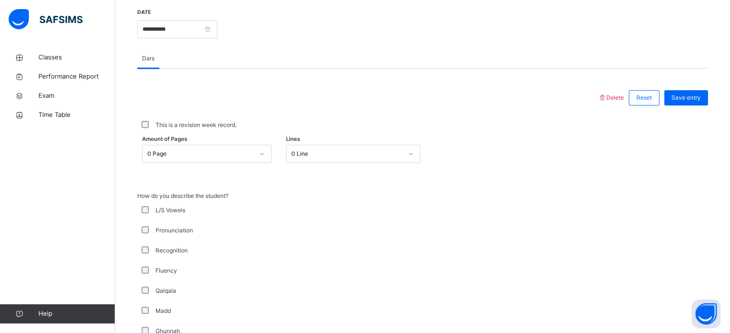
scroll to position [379, 0]
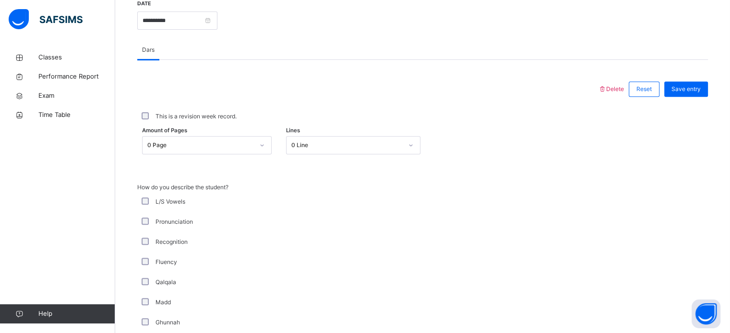
click at [218, 143] on div "0 Page" at bounding box center [200, 145] width 107 height 9
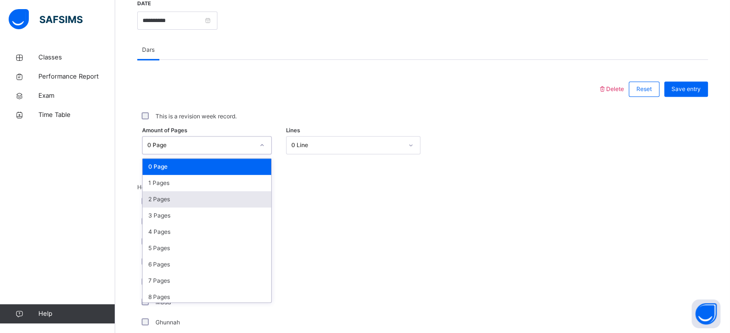
click at [196, 197] on div "2 Pages" at bounding box center [207, 199] width 129 height 16
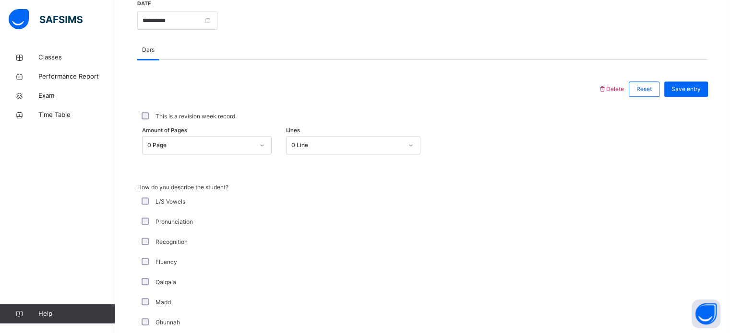
click at [140, 238] on div "Recognition" at bounding box center [257, 242] width 235 height 9
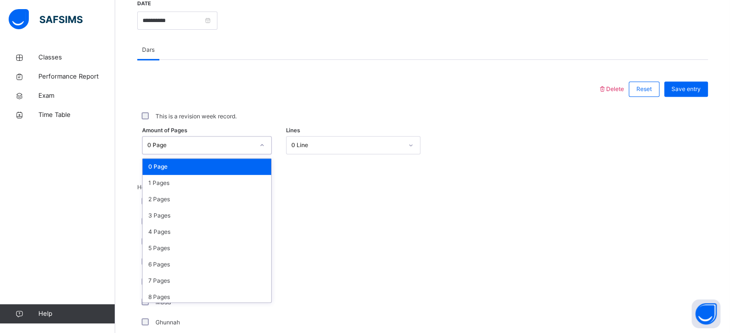
click at [171, 146] on div "0 Page" at bounding box center [200, 145] width 107 height 9
click at [176, 195] on div "2 Pages" at bounding box center [207, 199] width 129 height 16
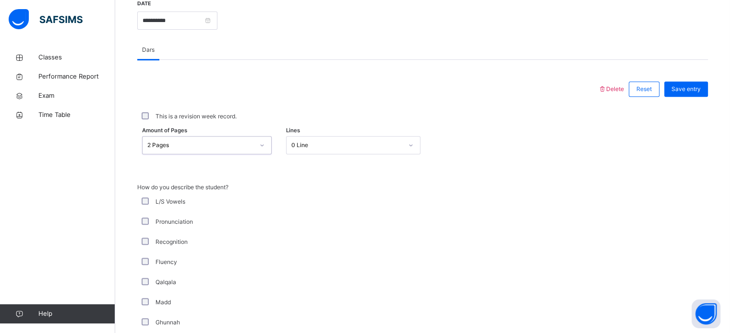
click at [292, 140] on div at bounding box center [291, 145] width 1 height 11
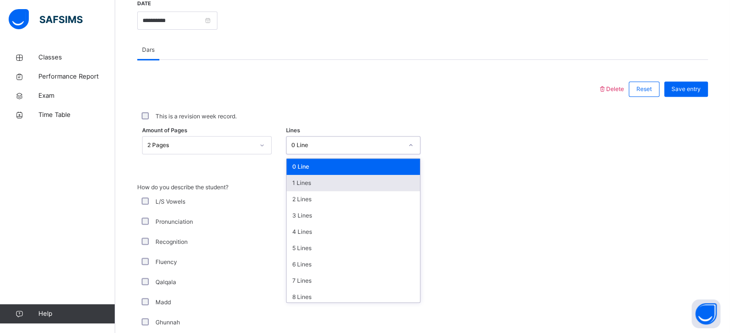
click at [300, 180] on div "1 Lines" at bounding box center [352, 183] width 133 height 16
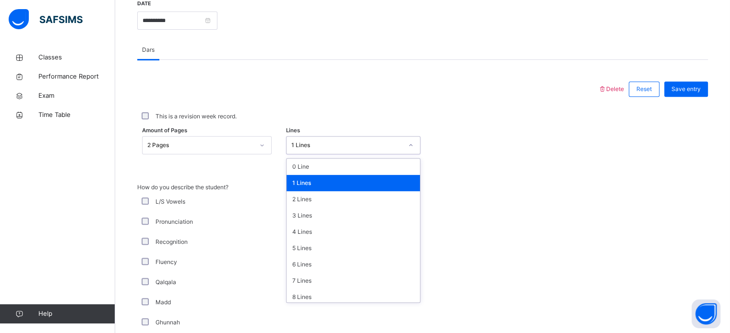
click at [322, 144] on div "1 Lines" at bounding box center [346, 145] width 111 height 9
click at [309, 219] on div "3 Lines" at bounding box center [352, 216] width 133 height 16
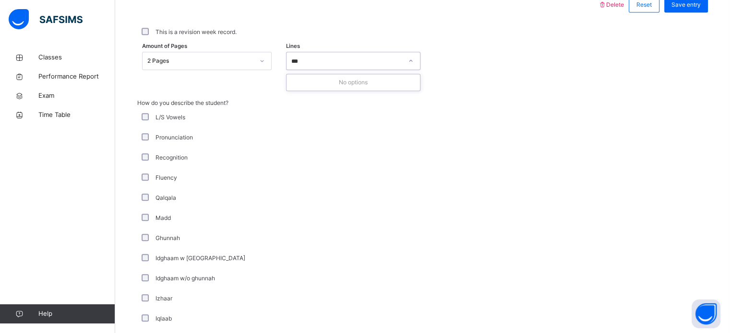
scroll to position [463, 0]
type input "*"
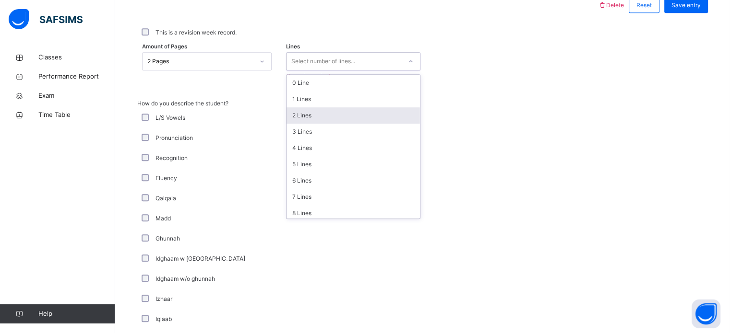
click at [324, 119] on div "2 Lines" at bounding box center [352, 115] width 133 height 16
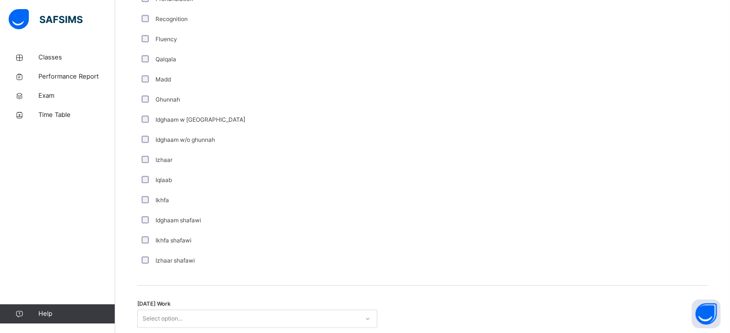
scroll to position [748, 0]
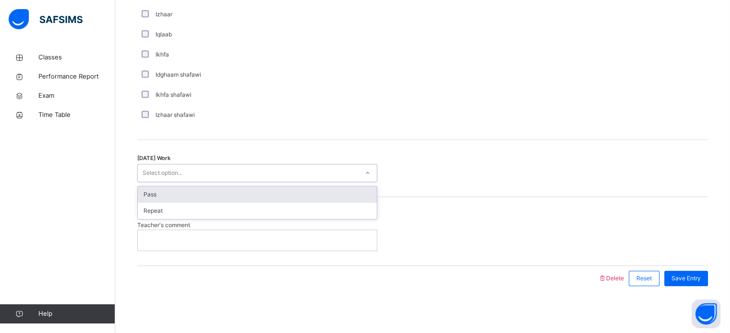
click at [324, 182] on div "Today's Work option Pass focused, 1 of 2. 2 results available. Use Up and Down …" at bounding box center [422, 168] width 571 height 57
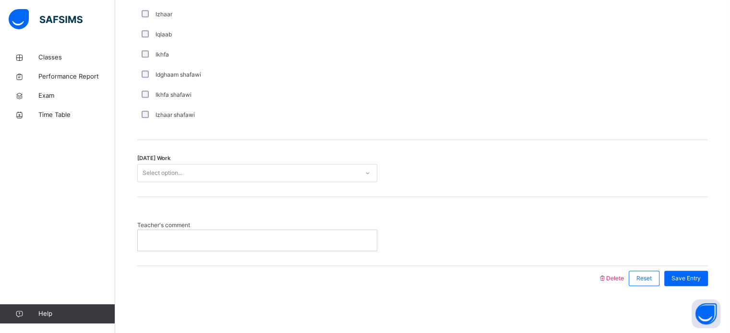
click at [155, 167] on div "Select option..." at bounding box center [163, 173] width 40 height 18
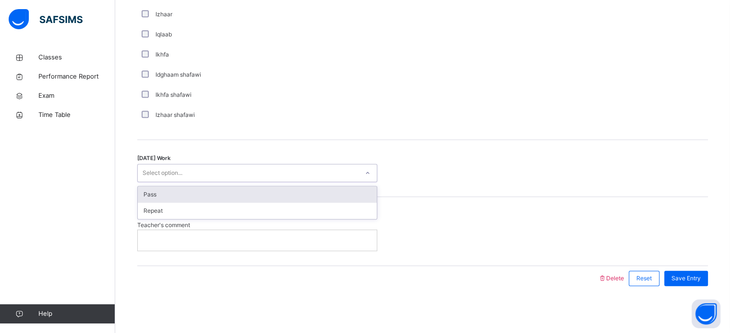
click at [155, 189] on div "Pass" at bounding box center [257, 195] width 239 height 16
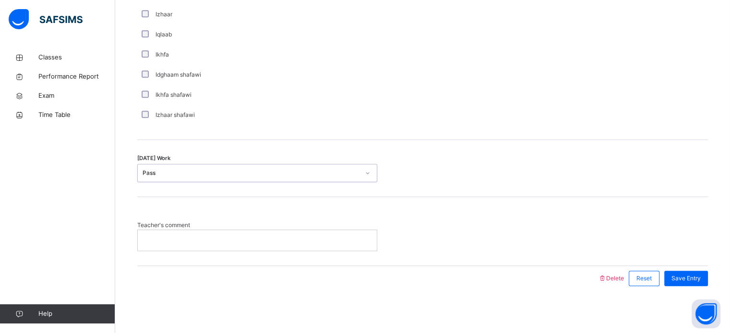
click at [156, 249] on div at bounding box center [257, 240] width 239 height 20
click at [687, 277] on span "Save Entry" at bounding box center [685, 278] width 29 height 9
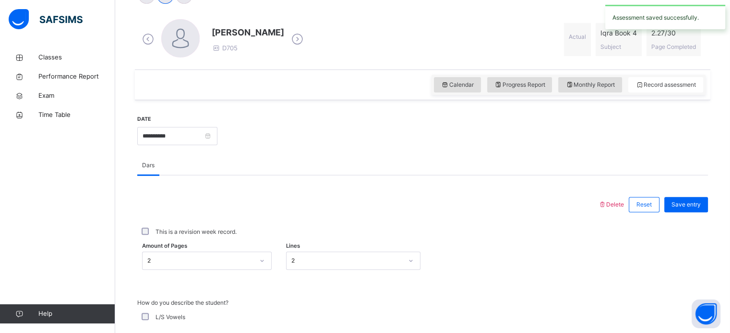
scroll to position [0, 0]
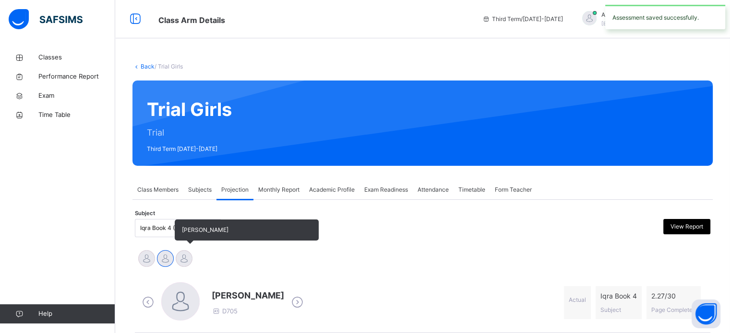
click at [192, 253] on div "[PERSON_NAME]" at bounding box center [184, 260] width 19 height 21
click at [187, 258] on div at bounding box center [184, 258] width 17 height 17
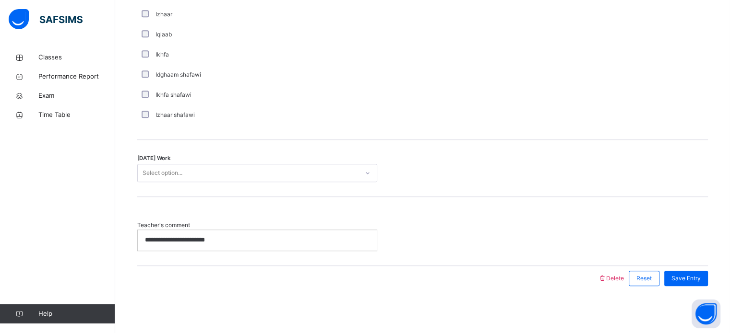
click at [325, 104] on div "Ikhfa shafawi" at bounding box center [257, 95] width 240 height 20
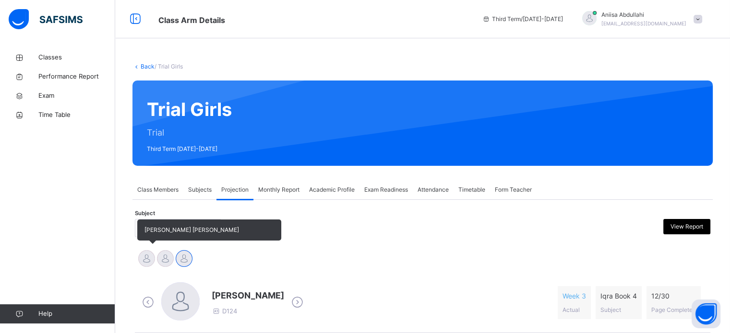
click at [143, 265] on div at bounding box center [146, 258] width 17 height 17
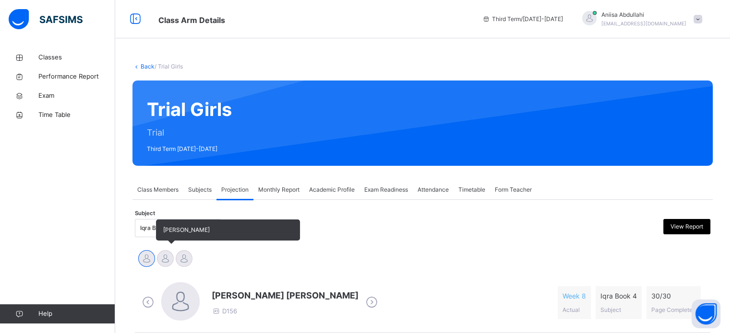
click at [167, 253] on div at bounding box center [165, 258] width 17 height 17
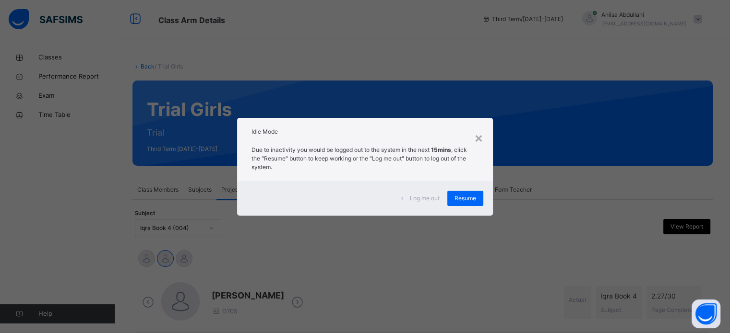
drag, startPoint x: 438, startPoint y: 274, endPoint x: 410, endPoint y: 261, distance: 30.5
click at [410, 261] on div "× Idle Mode Due to inactivity you would be logged out to the system in the next…" at bounding box center [365, 166] width 730 height 333
drag, startPoint x: 469, startPoint y: 193, endPoint x: 418, endPoint y: 302, distance: 119.8
click at [418, 302] on div "× Idle Mode Due to inactivity you would be logged out to the system in the next…" at bounding box center [365, 166] width 730 height 333
click at [472, 198] on span "Resume" at bounding box center [465, 198] width 22 height 9
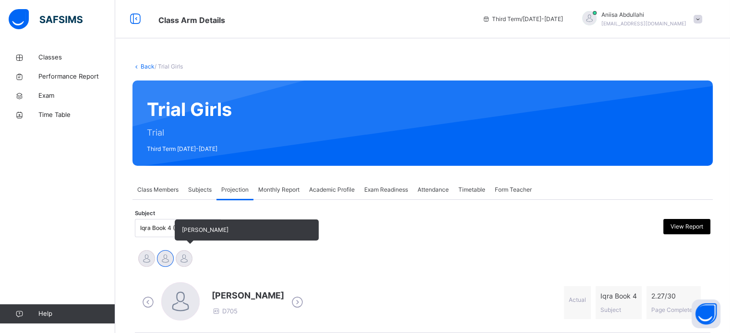
click at [179, 255] on div at bounding box center [184, 258] width 17 height 17
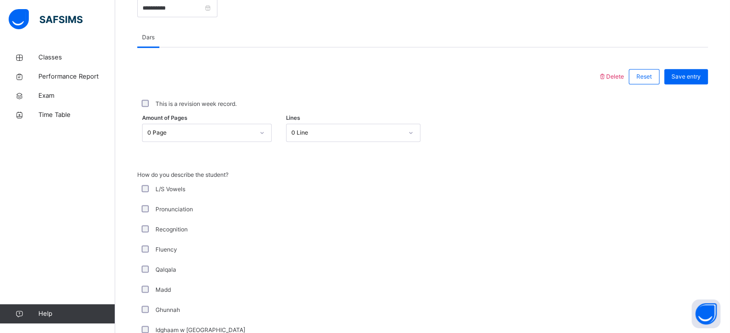
scroll to position [408, 0]
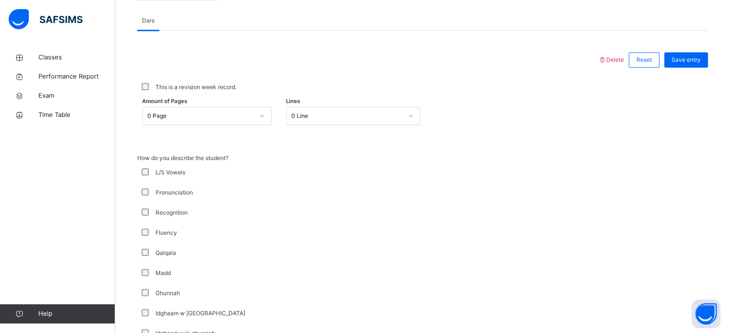
click at [154, 86] on div "This is a revision week record." at bounding box center [423, 87] width 566 height 9
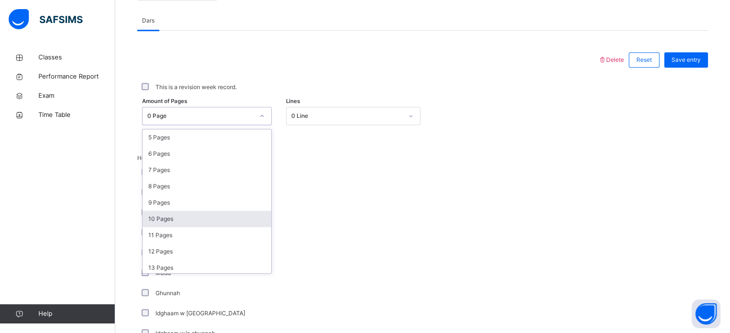
click at [155, 213] on div "10 Pages" at bounding box center [207, 219] width 129 height 16
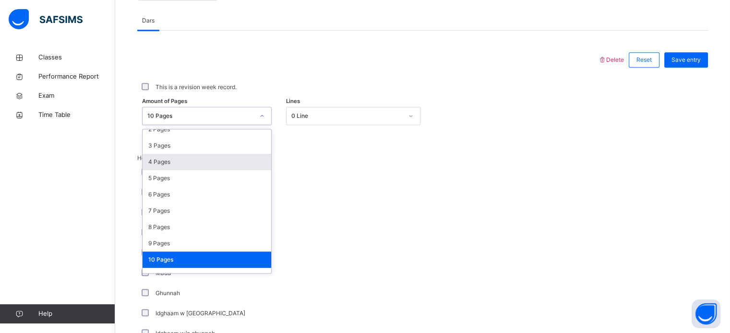
click at [163, 164] on div "4 Pages" at bounding box center [207, 162] width 129 height 16
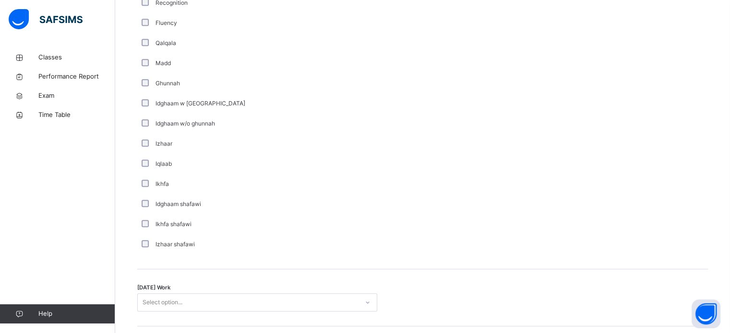
scroll to position [748, 0]
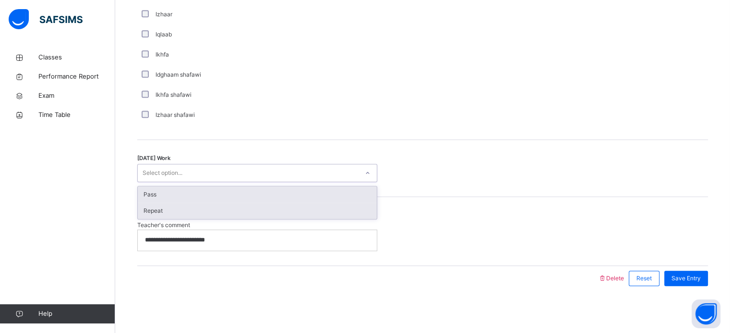
click at [155, 215] on div "Repeat" at bounding box center [257, 211] width 239 height 16
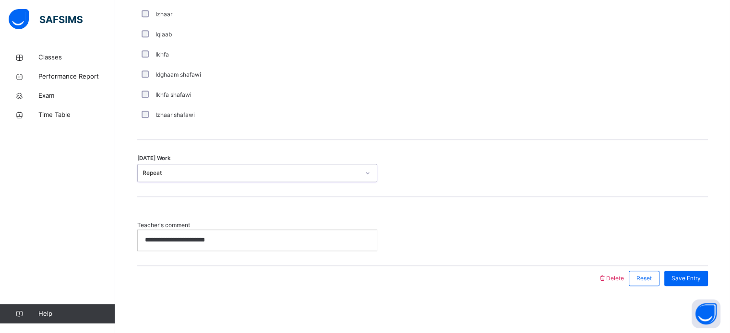
click at [152, 247] on div "**********" at bounding box center [257, 240] width 239 height 20
click at [238, 237] on p "**********" at bounding box center [257, 240] width 225 height 9
click at [230, 241] on p "**********" at bounding box center [257, 240] width 225 height 9
click at [230, 238] on p "**********" at bounding box center [257, 240] width 225 height 9
click at [681, 279] on span "Save Entry" at bounding box center [685, 278] width 29 height 9
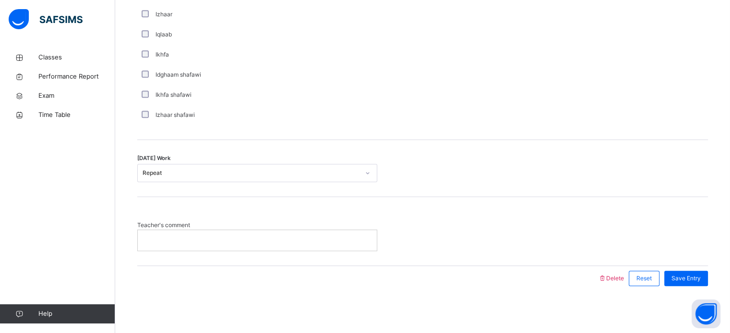
click at [278, 248] on div at bounding box center [257, 240] width 239 height 20
click at [695, 283] on div "Save Entry" at bounding box center [686, 278] width 44 height 15
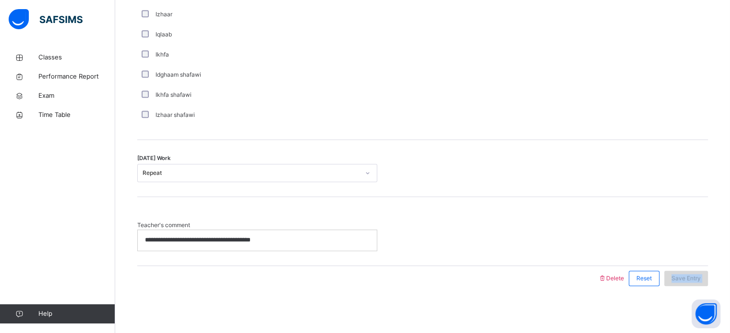
click at [695, 283] on div "Save Entry" at bounding box center [686, 278] width 44 height 15
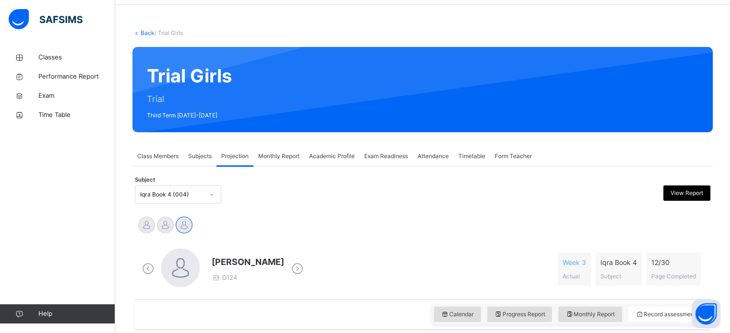
scroll to position [0, 0]
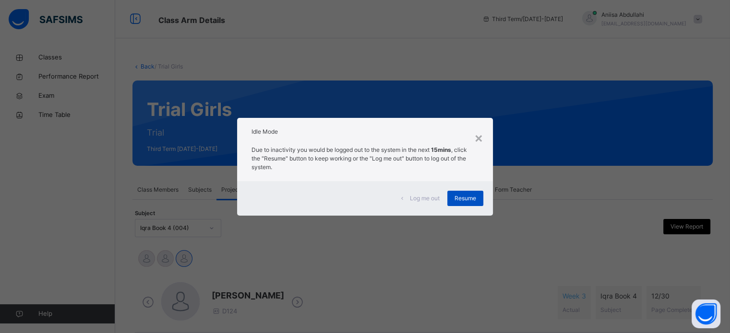
click at [483, 198] on div "Resume" at bounding box center [465, 198] width 36 height 15
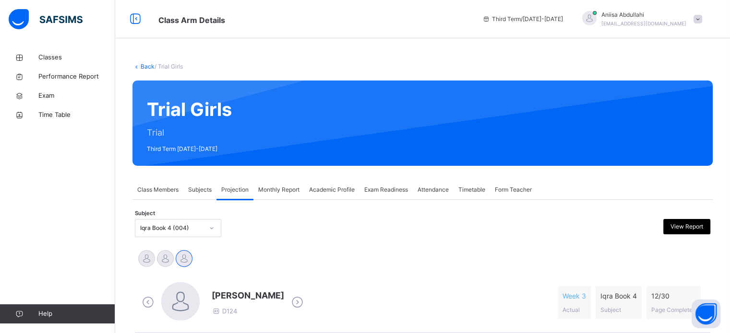
click at [474, 181] on div "Timetable" at bounding box center [471, 189] width 36 height 19
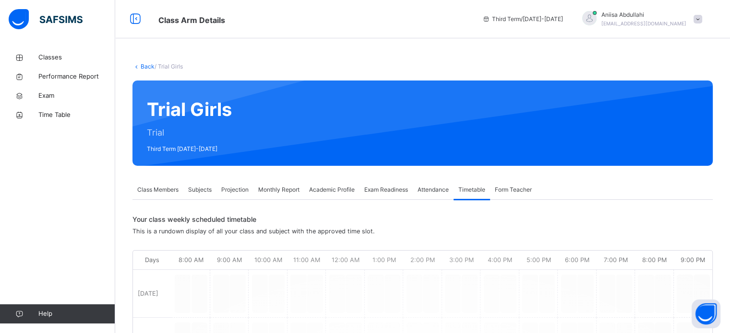
click at [194, 184] on div "Subjects" at bounding box center [199, 189] width 33 height 19
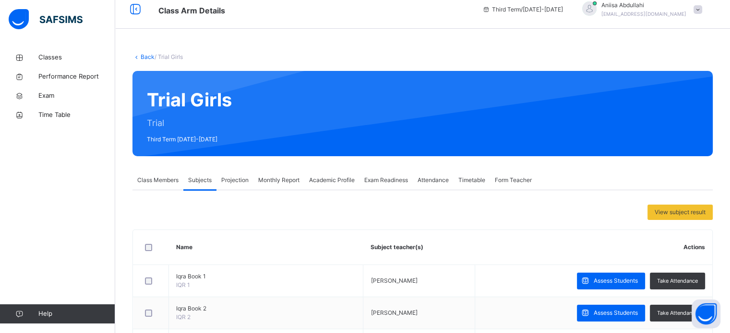
scroll to position [8, 0]
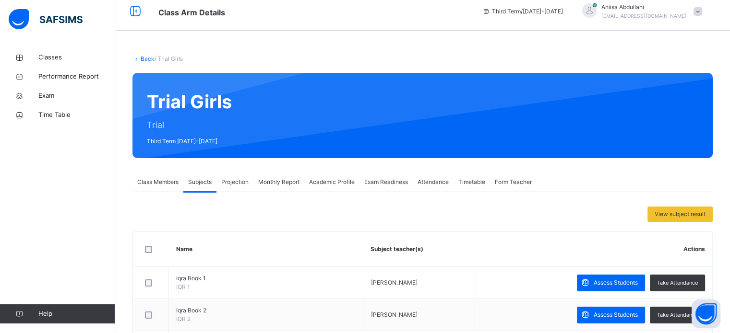
click at [244, 179] on span "Projection" at bounding box center [234, 182] width 27 height 9
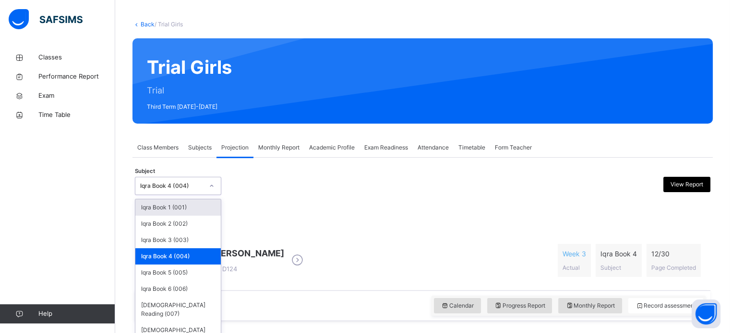
scroll to position [43, 0]
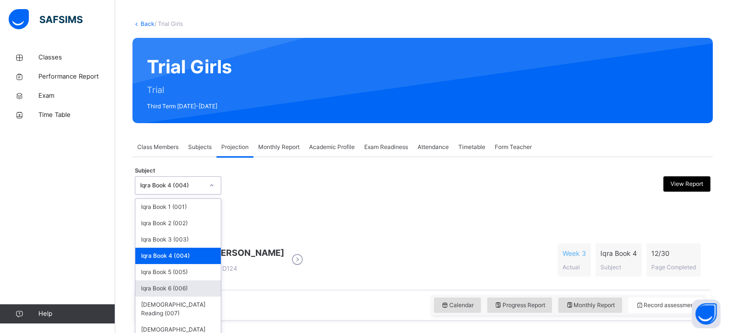
click at [175, 283] on div "Iqra Book 6 (006)" at bounding box center [177, 289] width 85 height 16
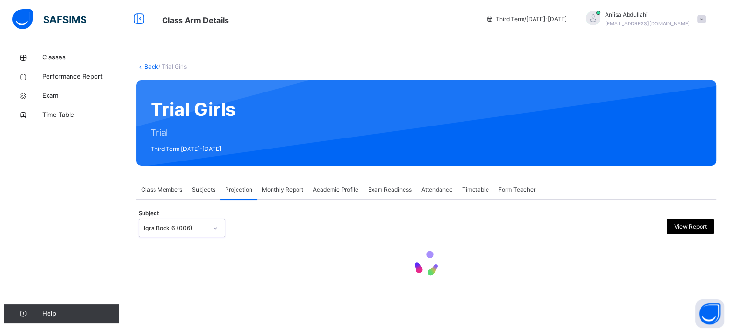
scroll to position [0, 0]
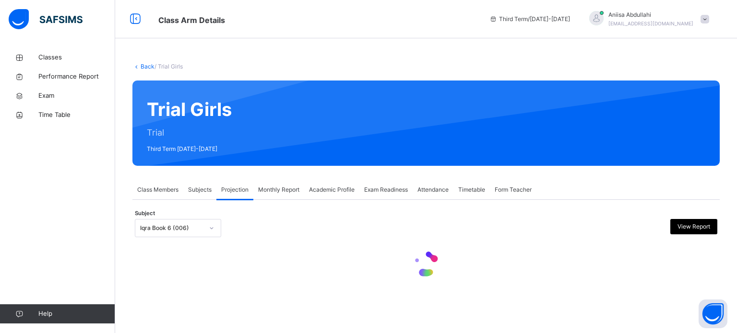
drag, startPoint x: 315, startPoint y: 212, endPoint x: 391, endPoint y: 265, distance: 92.7
click at [391, 265] on div at bounding box center [426, 265] width 583 height 41
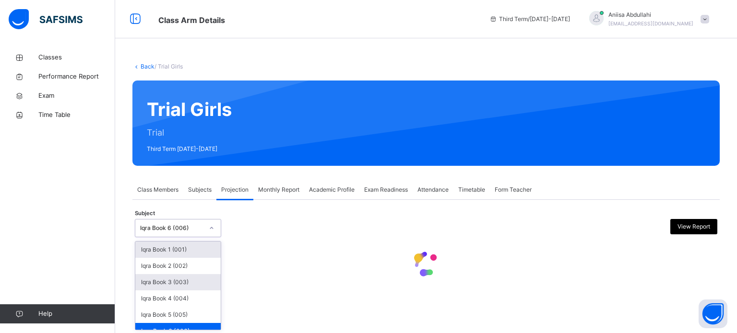
click at [192, 276] on div "Iqra Book 3 (003)" at bounding box center [177, 282] width 85 height 16
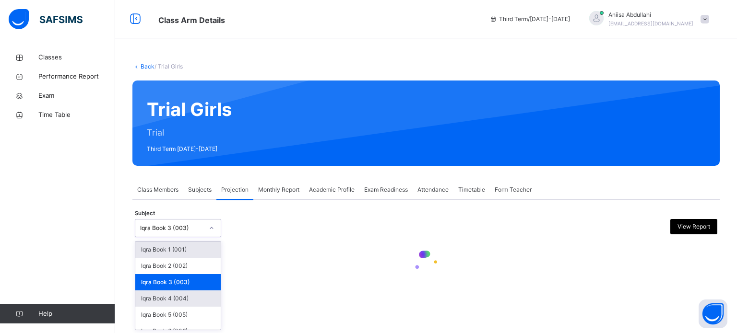
click at [186, 306] on div "Iqra Book 4 (004)" at bounding box center [177, 299] width 85 height 16
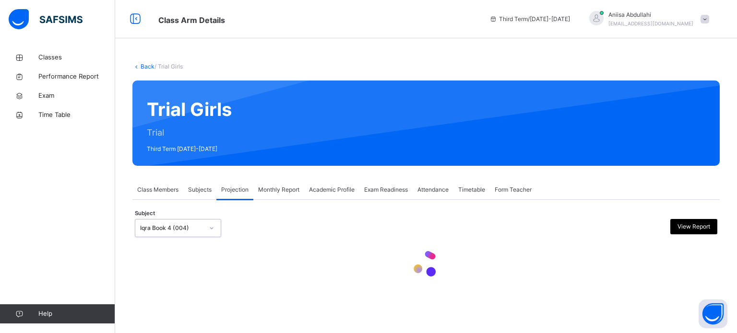
click at [208, 189] on span "Subjects" at bounding box center [200, 190] width 24 height 9
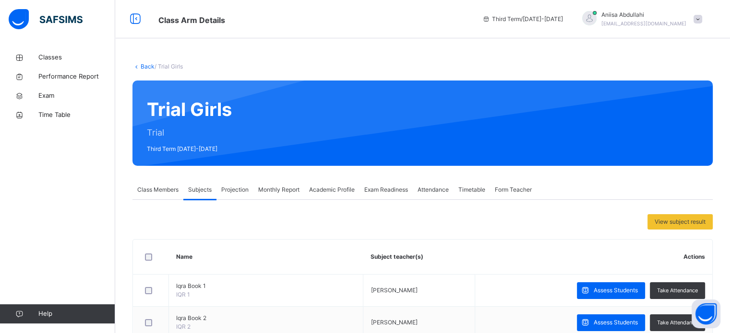
click at [235, 198] on div "Projection" at bounding box center [234, 189] width 37 height 19
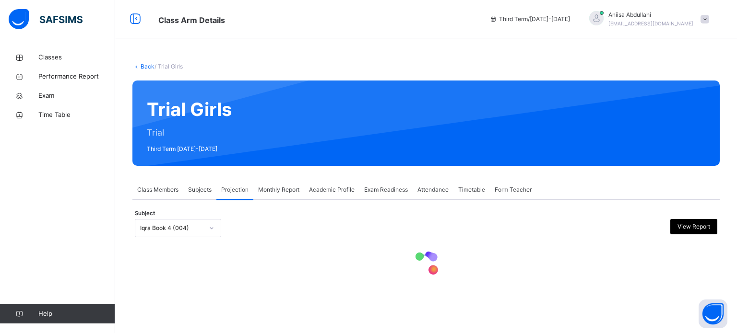
click at [205, 190] on span "Subjects" at bounding box center [200, 190] width 24 height 9
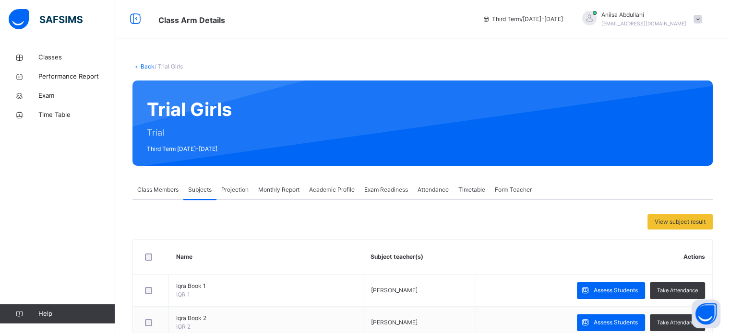
click at [229, 192] on span "Projection" at bounding box center [234, 190] width 27 height 9
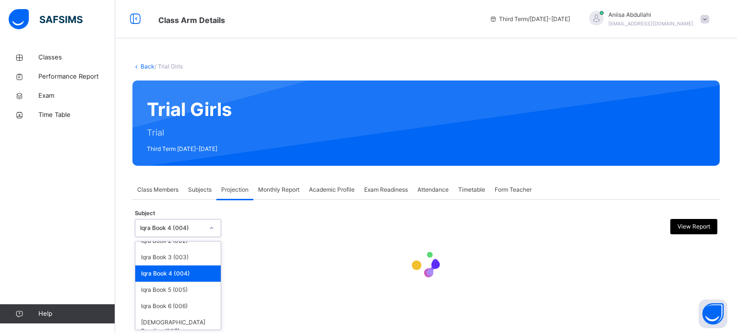
scroll to position [50, 0]
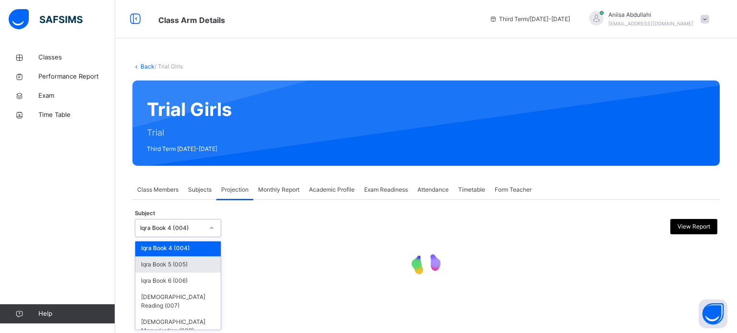
click at [178, 272] on div "Iqra Book 5 (005)" at bounding box center [177, 265] width 85 height 16
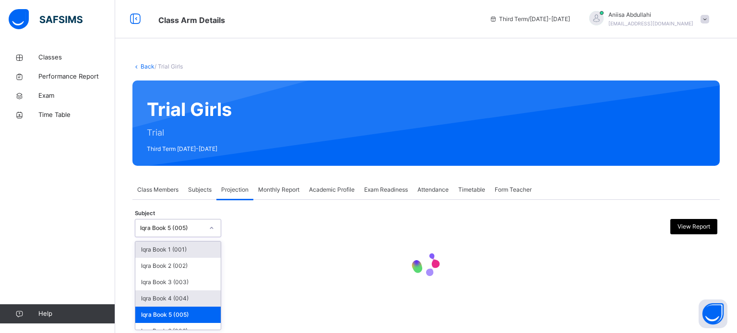
click at [184, 298] on div "Iqra Book 4 (004)" at bounding box center [177, 299] width 85 height 16
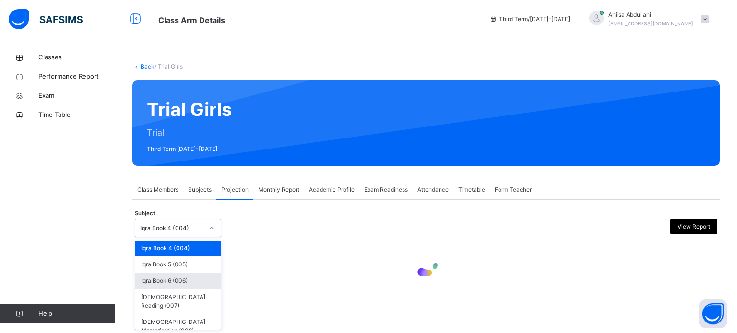
click at [177, 286] on div "Iqra Book 6 (006)" at bounding box center [177, 281] width 85 height 16
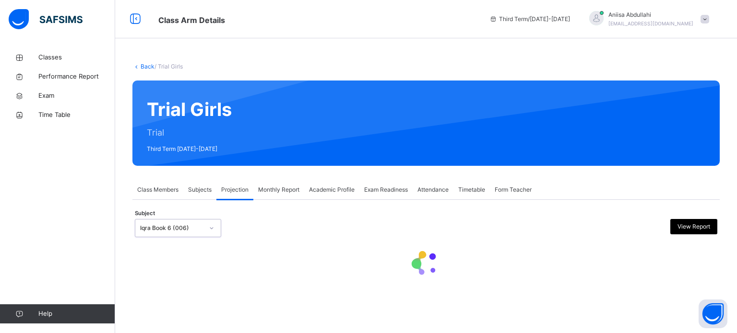
click at [192, 191] on span "Subjects" at bounding box center [200, 190] width 24 height 9
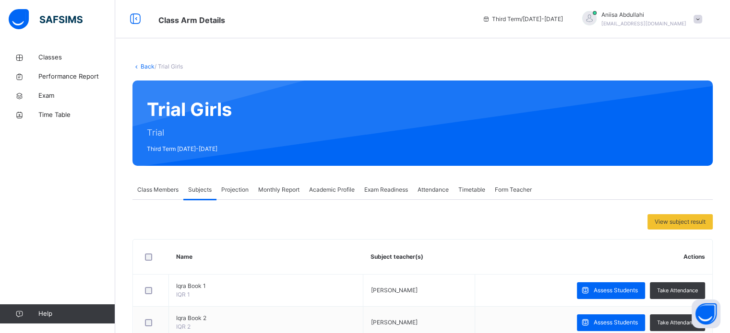
click at [514, 197] on div "Form Teacher" at bounding box center [513, 189] width 47 height 19
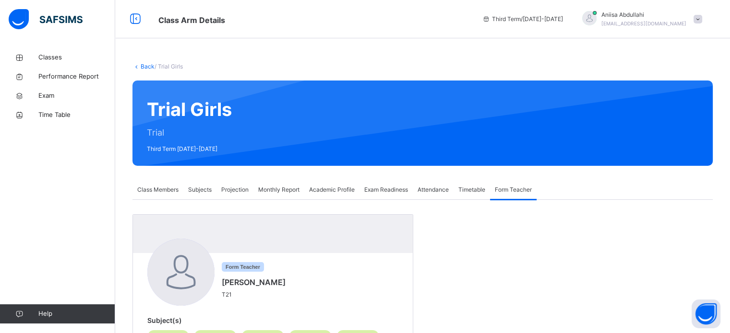
scroll to position [62, 0]
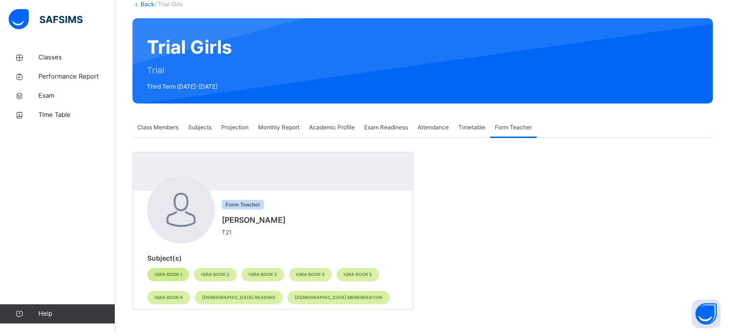
click at [166, 275] on span "Iqra Book 1" at bounding box center [168, 275] width 27 height 7
click at [223, 269] on div "Iqra Book 2" at bounding box center [215, 274] width 43 height 13
click at [247, 280] on div "Iqra Book 3" at bounding box center [262, 274] width 43 height 13
click at [277, 275] on div "Iqra Book 3" at bounding box center [262, 274] width 43 height 13
drag, startPoint x: 309, startPoint y: 276, endPoint x: 313, endPoint y: 282, distance: 7.6
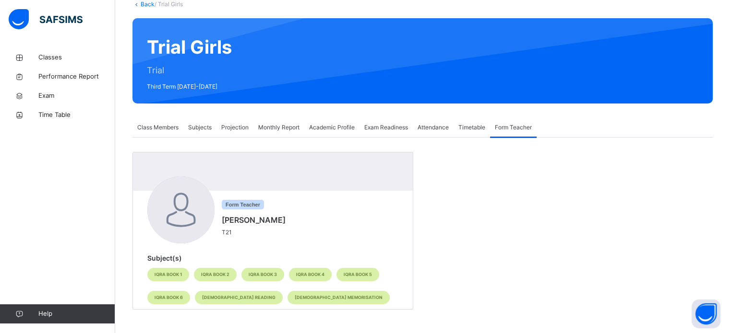
click at [311, 278] on span "Iqra Book 4" at bounding box center [310, 275] width 28 height 7
drag, startPoint x: 382, startPoint y: 297, endPoint x: 370, endPoint y: 287, distance: 15.0
click at [381, 294] on div "Iqra Book 1 Iqra Book 2 Iqra Book 3 Iqra Book 4 Iqra Book 5 Iqra Book 6 Quran R…" at bounding box center [272, 286] width 251 height 46
click at [369, 285] on div "Iqra Book 1 Iqra Book 2 Iqra Book 3 Iqra Book 4 Iqra Book 5 Iqra Book 6 Quran R…" at bounding box center [272, 286] width 251 height 46
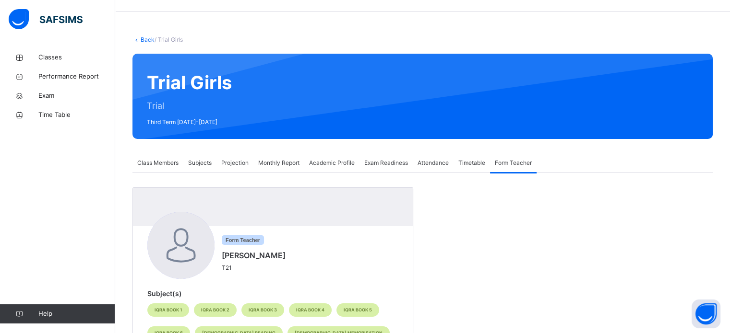
scroll to position [26, 0]
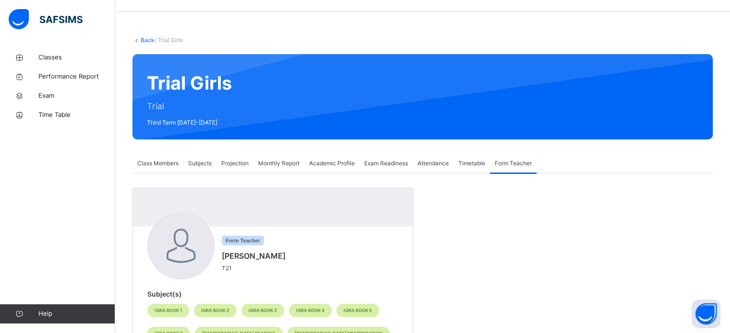
click at [468, 161] on span "Timetable" at bounding box center [471, 163] width 27 height 9
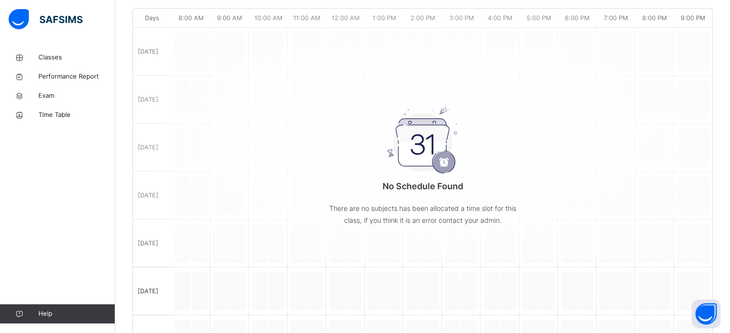
scroll to position [243, 0]
drag, startPoint x: 263, startPoint y: 189, endPoint x: 15, endPoint y: 143, distance: 251.8
click at [15, 143] on div "Classes Performance Report Exam Time Table Help" at bounding box center [57, 185] width 115 height 295
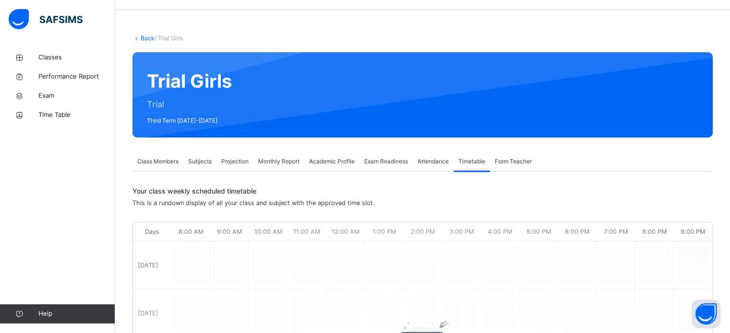
scroll to position [0, 0]
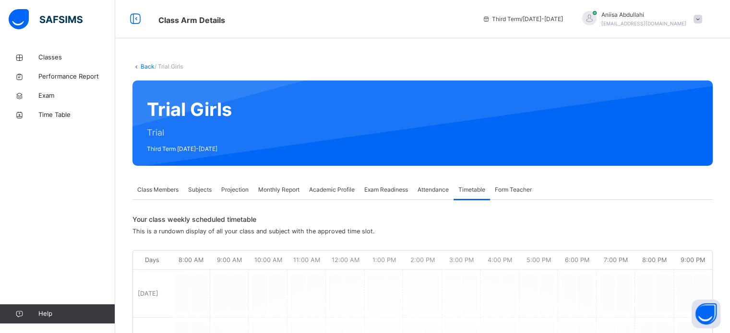
click at [432, 195] on div "Attendance" at bounding box center [433, 189] width 41 height 19
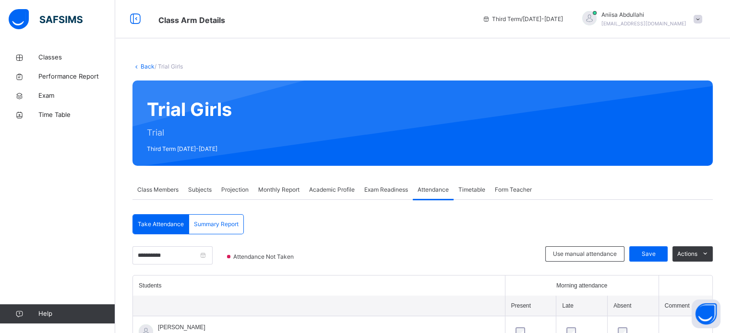
click at [402, 186] on span "Exam Readiness" at bounding box center [386, 190] width 44 height 9
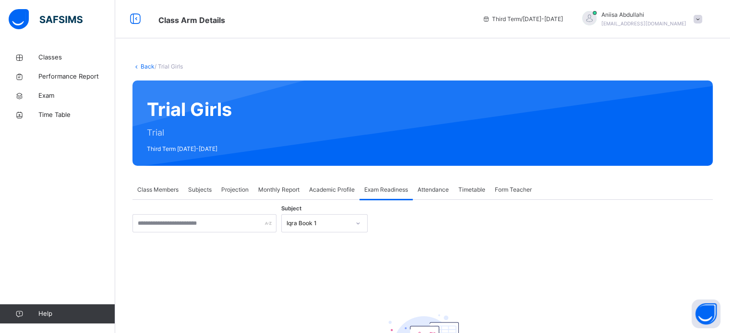
click at [411, 236] on div "Subject Iqra Book 1 There are currently no records. × Mark as ready for exam Ex…" at bounding box center [422, 311] width 580 height 195
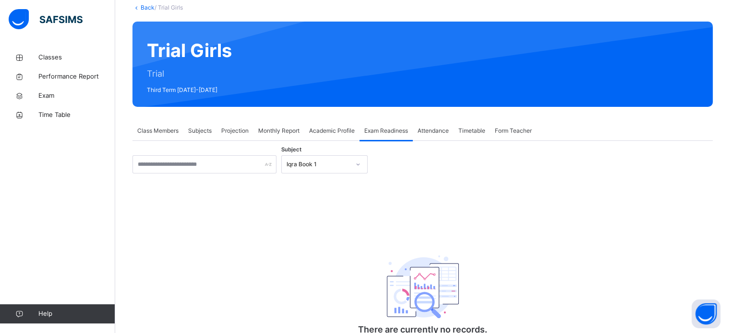
scroll to position [101, 0]
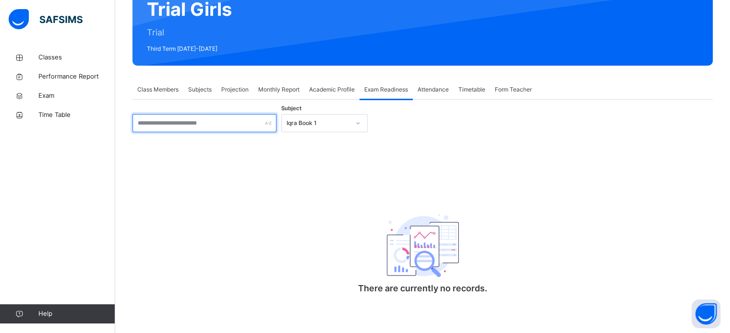
click at [153, 124] on input "text" at bounding box center [204, 123] width 144 height 18
click at [620, 238] on div "There are currently no records." at bounding box center [422, 249] width 580 height 122
click at [145, 124] on input "text" at bounding box center [204, 123] width 144 height 18
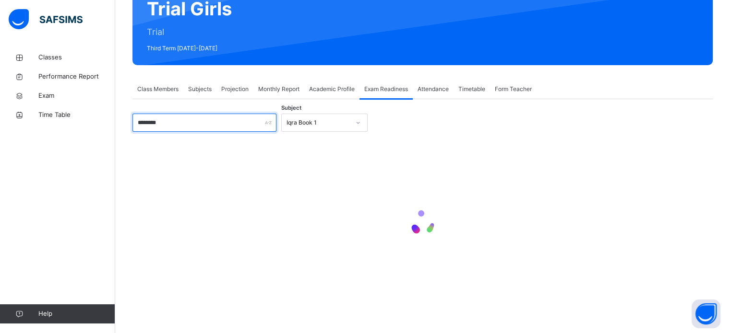
click at [196, 125] on input "*******" at bounding box center [204, 123] width 144 height 18
type input "*"
click at [165, 125] on input "text" at bounding box center [204, 123] width 144 height 18
type input "*"
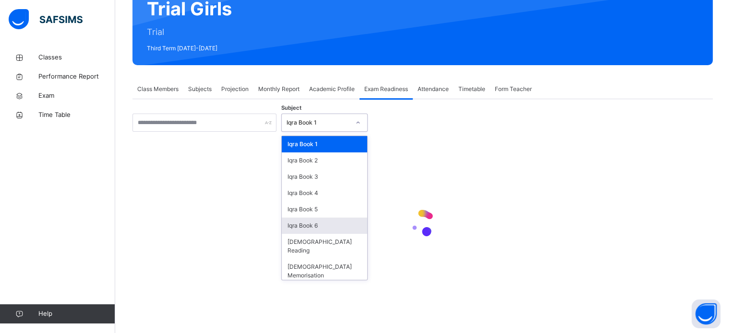
click at [297, 225] on div "Iqra Book 6" at bounding box center [324, 226] width 85 height 16
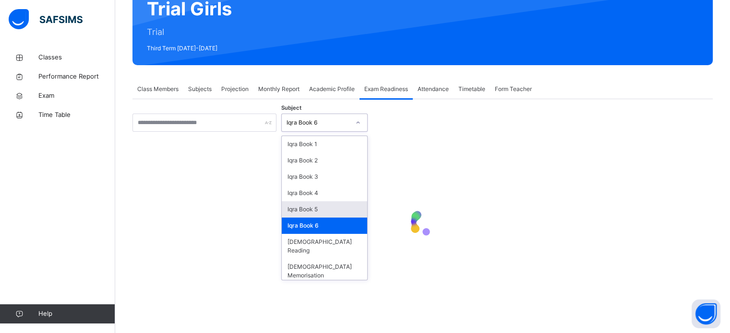
click at [357, 202] on div "Iqra Book 5" at bounding box center [324, 210] width 85 height 16
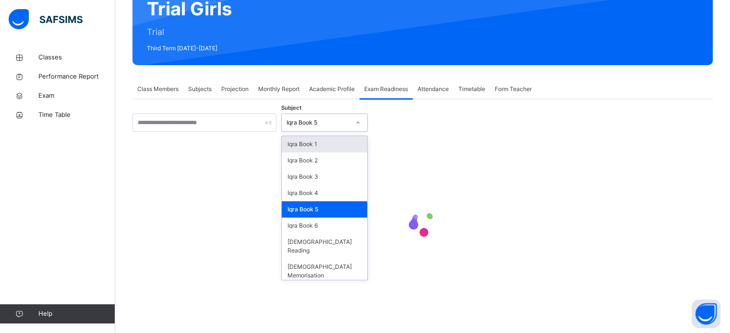
click at [313, 139] on div "Iqra Book 1" at bounding box center [324, 144] width 85 height 16
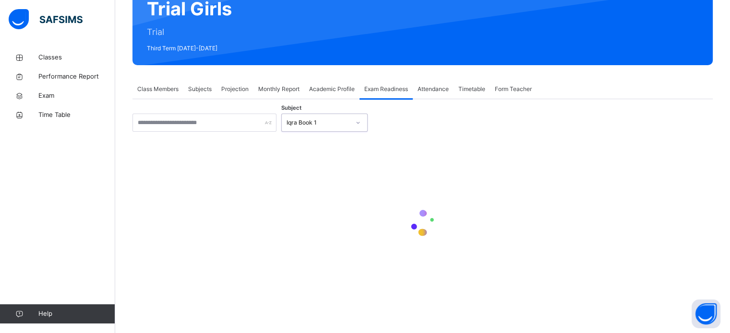
click at [317, 81] on div "Academic Profile" at bounding box center [331, 89] width 55 height 19
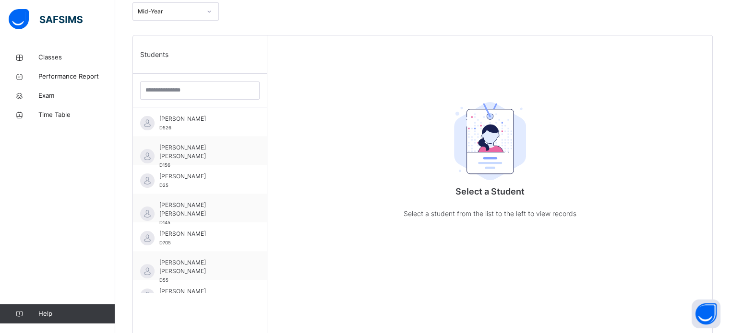
scroll to position [218, 0]
click at [156, 92] on input "search" at bounding box center [199, 90] width 119 height 18
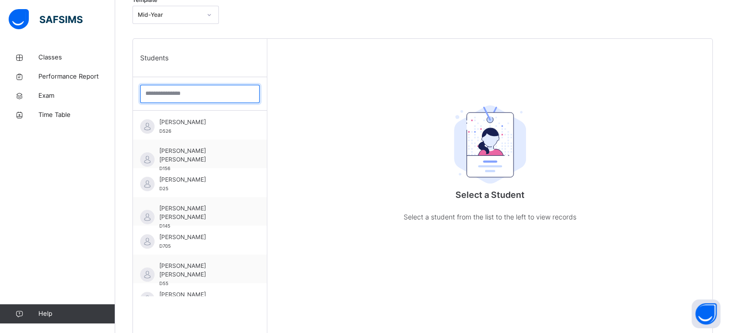
scroll to position [211, 0]
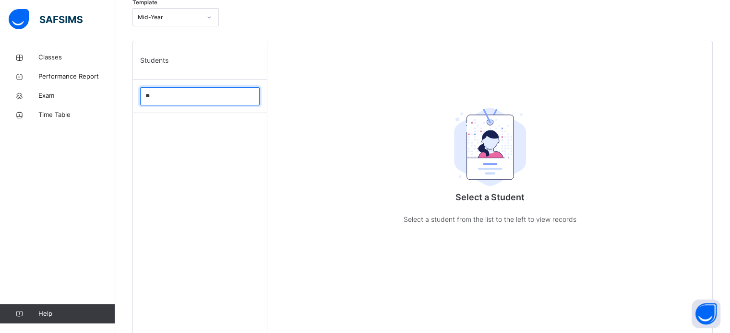
type input "*"
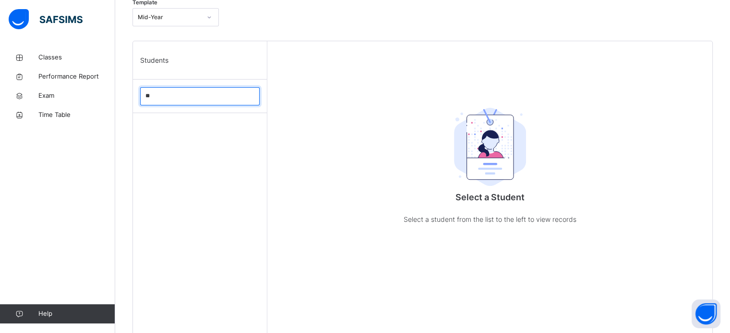
type input "*"
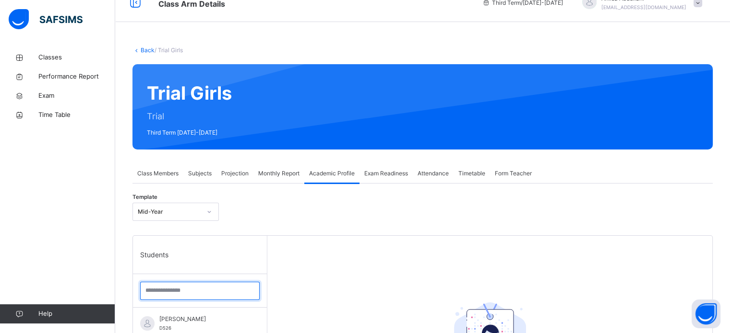
scroll to position [15, 0]
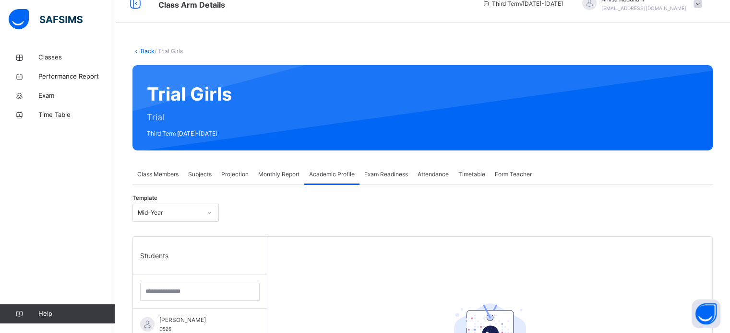
click at [274, 171] on span "Monthly Report" at bounding box center [278, 174] width 41 height 9
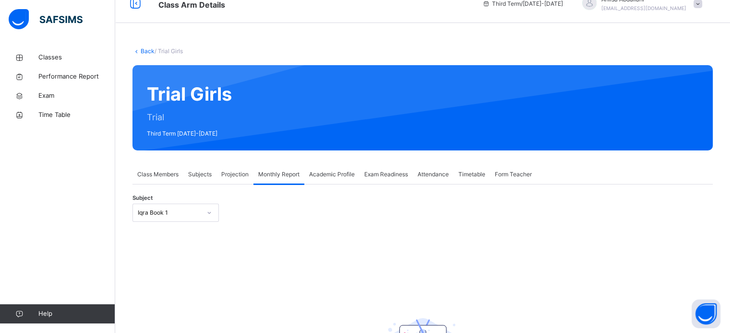
click at [233, 177] on span "Projection" at bounding box center [234, 174] width 27 height 9
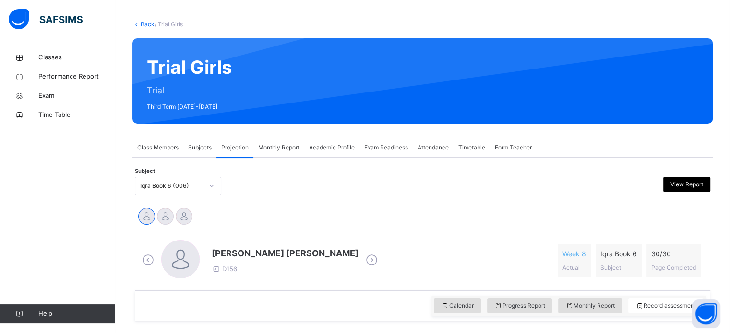
scroll to position [43, 0]
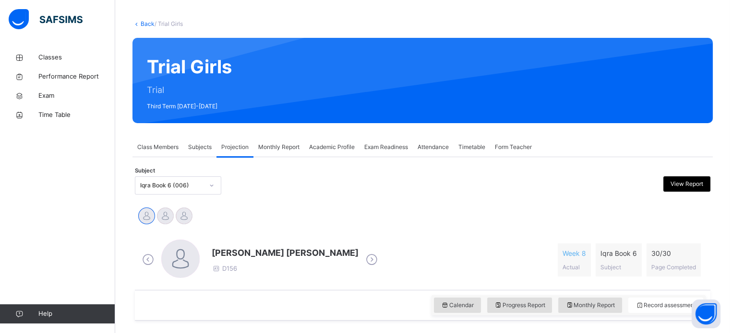
click at [363, 263] on icon at bounding box center [371, 260] width 17 height 14
click at [306, 262] on icon at bounding box center [297, 260] width 17 height 14
click at [143, 261] on icon at bounding box center [148, 260] width 17 height 14
click at [284, 269] on div "Maas Azma Weerabangsa D705" at bounding box center [248, 260] width 72 height 27
click at [306, 267] on span at bounding box center [297, 260] width 17 height 18
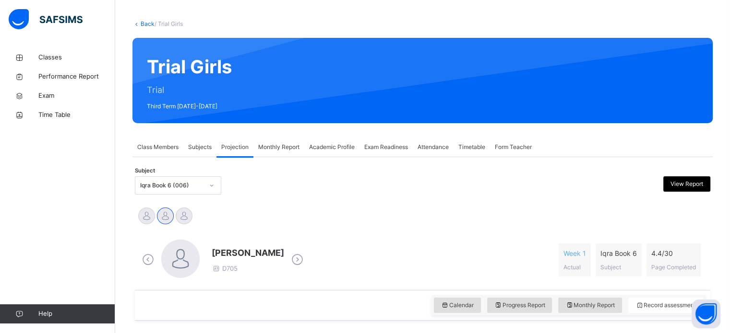
click at [306, 262] on icon at bounding box center [297, 260] width 17 height 14
click at [146, 265] on icon at bounding box center [148, 260] width 17 height 14
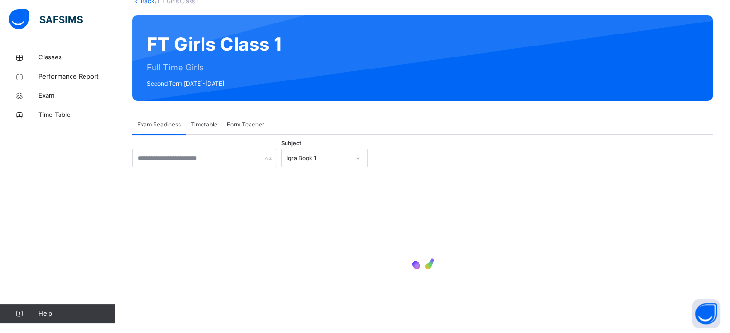
click at [540, 122] on div "Exam Readiness Timetable Form Teacher" at bounding box center [422, 125] width 580 height 20
click at [561, 115] on div "Back / FT Girls Class 1 FT Girls Class 1 Full Time Girls Second Term [DATE]-[DA…" at bounding box center [422, 178] width 615 height 391
click at [572, 114] on div "Back / FT Girls Class 1 FT Girls Class 1 Full Time Girls Second Term [DATE]-[DA…" at bounding box center [422, 178] width 615 height 391
click at [582, 112] on div "Back / FT Girls Class 1 FT Girls Class 1 Full Time Girls Second Term [DATE]-[DA…" at bounding box center [422, 178] width 615 height 391
click at [593, 108] on div "Back / FT Girls Class 1 FT Girls Class 1 Full Time Girls Second Term [DATE]-[DA…" at bounding box center [422, 178] width 615 height 391
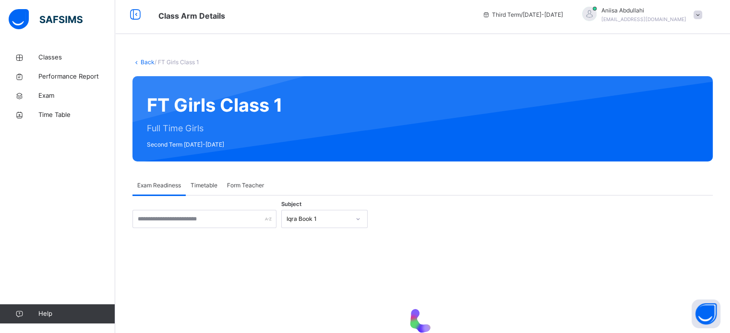
scroll to position [5, 0]
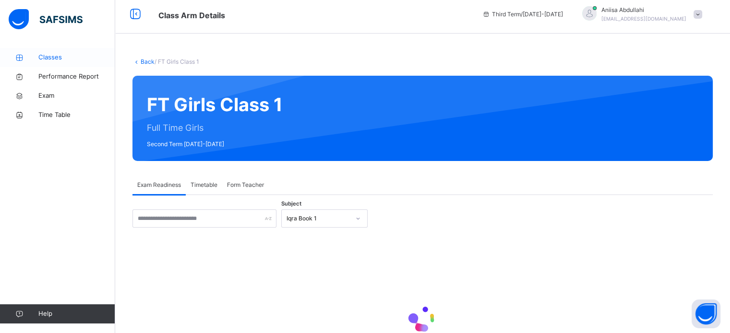
click at [44, 64] on link "Classes" at bounding box center [57, 57] width 115 height 19
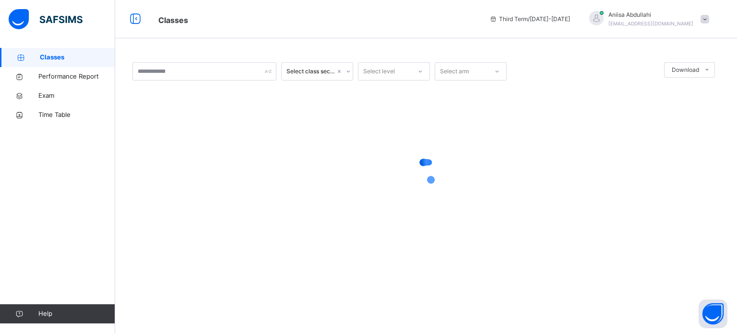
click at [509, 194] on div at bounding box center [425, 172] width 587 height 182
click at [285, 152] on div at bounding box center [425, 172] width 587 height 182
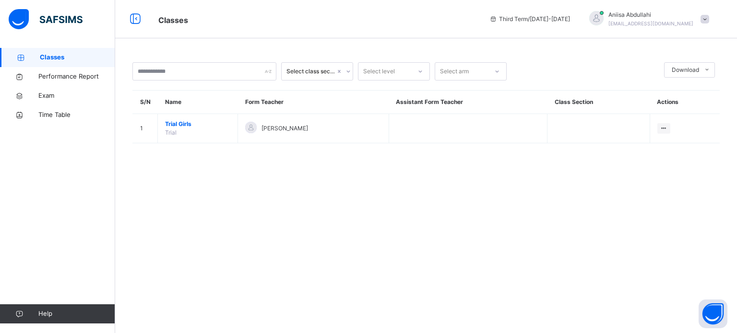
drag, startPoint x: 359, startPoint y: 95, endPoint x: 621, endPoint y: 176, distance: 274.2
click at [621, 176] on div "Select class section Select level Select arm Download Pdf Report Excel Report S…" at bounding box center [426, 166] width 622 height 333
drag, startPoint x: 488, startPoint y: 133, endPoint x: 409, endPoint y: 251, distance: 141.6
click at [409, 251] on div "Select class section Select level Select arm Download Pdf Report Excel Report S…" at bounding box center [426, 166] width 622 height 333
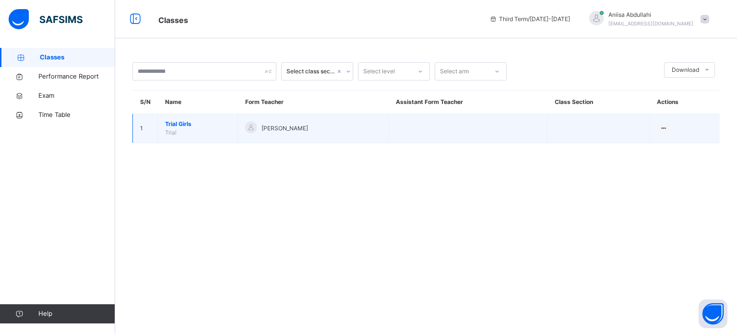
click at [291, 134] on div "[PERSON_NAME]" at bounding box center [313, 129] width 136 height 14
click at [215, 119] on td "Trial Girls Trial" at bounding box center [198, 128] width 80 height 29
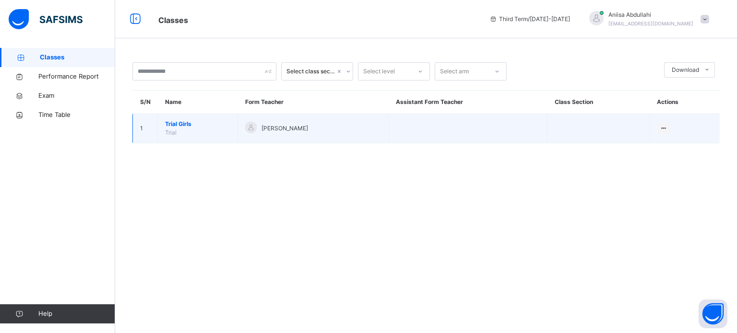
click at [201, 134] on td "Trial Girls Trial" at bounding box center [198, 128] width 80 height 29
drag, startPoint x: 201, startPoint y: 134, endPoint x: 178, endPoint y: 140, distance: 23.3
click at [178, 140] on td "Trial Girls Trial" at bounding box center [198, 128] width 80 height 29
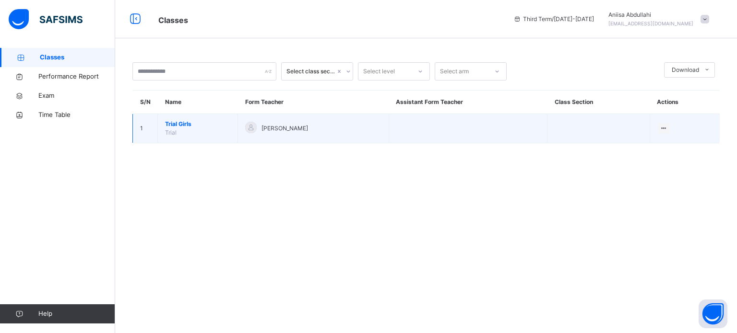
click at [297, 129] on span "[PERSON_NAME]" at bounding box center [285, 128] width 47 height 9
click at [302, 134] on div "[PERSON_NAME]" at bounding box center [313, 129] width 136 height 14
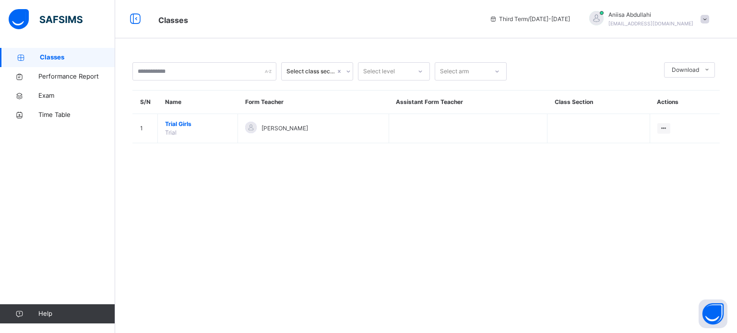
click at [625, 268] on div "Select class section Select level Select arm Download Pdf Report Excel Report S…" at bounding box center [426, 166] width 622 height 333
click at [651, 246] on div "Select class section Select level Select arm Download Pdf Report Excel Report S…" at bounding box center [426, 166] width 622 height 333
click at [618, 189] on div "Select class section Select level Select arm Download Pdf Report Excel Report S…" at bounding box center [426, 166] width 622 height 333
click at [178, 237] on div "Select class section Select level Select arm Download Pdf Report Excel Report S…" at bounding box center [426, 166] width 622 height 333
click at [625, 203] on div "Select class section Select level Select arm Download Pdf Report Excel Report S…" at bounding box center [426, 166] width 622 height 333
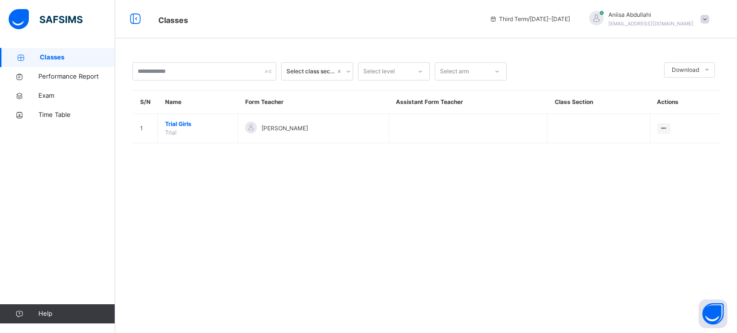
click at [166, 252] on div "Select class section Select level Select arm Download Pdf Report Excel Report S…" at bounding box center [426, 166] width 622 height 333
click at [303, 125] on span "[PERSON_NAME]" at bounding box center [285, 128] width 47 height 9
click at [591, 238] on div "Select class section Select level Select arm Download Pdf Report Excel Report S…" at bounding box center [426, 166] width 622 height 333
click at [673, 195] on div "Select class section Select level Select arm Download Pdf Report Excel Report S…" at bounding box center [426, 166] width 622 height 333
click at [349, 171] on div "Select class section Select level Select arm Download Pdf Report Excel Report S…" at bounding box center [426, 166] width 622 height 333
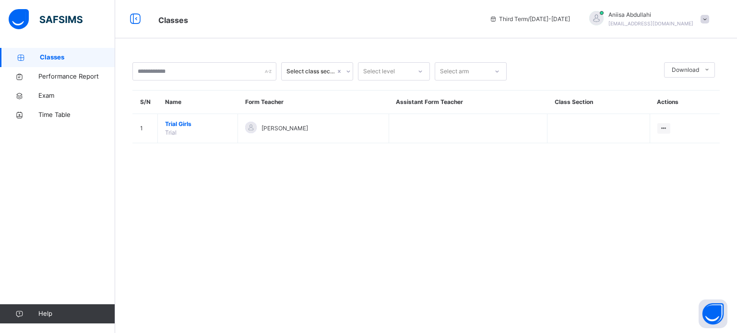
click at [370, 213] on div "Select class section Select level Select arm Download Pdf Report Excel Report S…" at bounding box center [426, 166] width 622 height 333
click at [349, 170] on div "Select class section Select level Select arm Download Pdf Report Excel Report S…" at bounding box center [426, 166] width 622 height 333
click at [374, 188] on div "Select class section Select level Select arm Download Pdf Report Excel Report S…" at bounding box center [426, 166] width 622 height 333
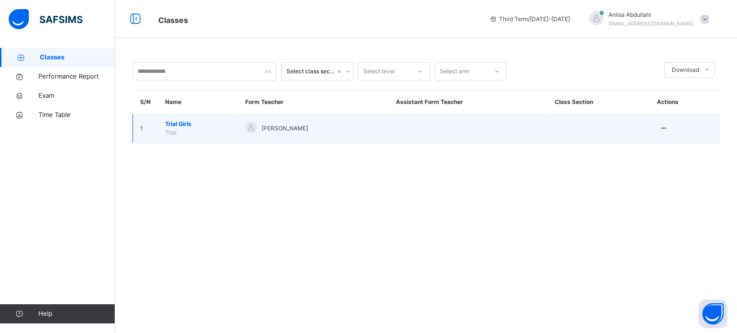
click at [225, 130] on td "Trial Girls Trial" at bounding box center [198, 128] width 80 height 29
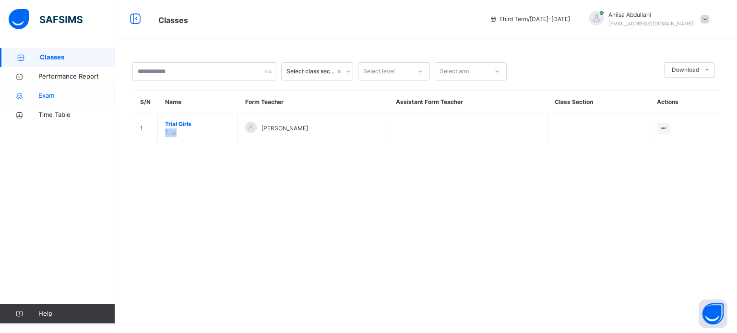
click at [29, 104] on link "Exam" at bounding box center [57, 95] width 115 height 19
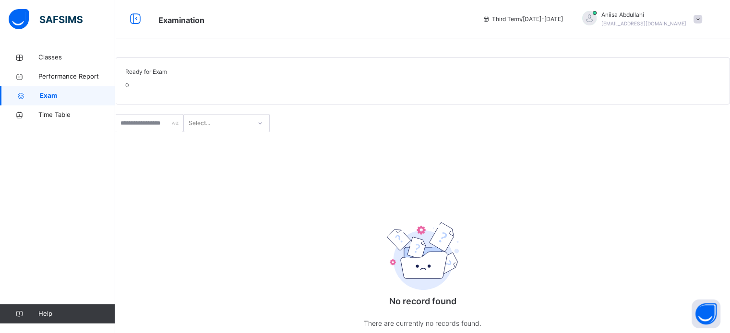
click at [191, 185] on div "No record found There are currently no records found." at bounding box center [422, 242] width 615 height 221
click at [29, 79] on icon at bounding box center [19, 76] width 38 height 7
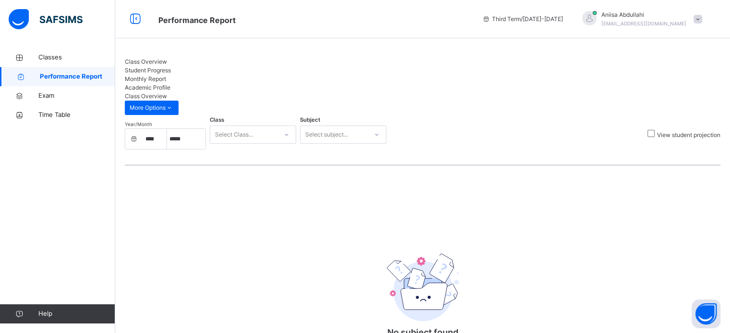
click at [171, 71] on span "Student Progress" at bounding box center [148, 70] width 46 height 7
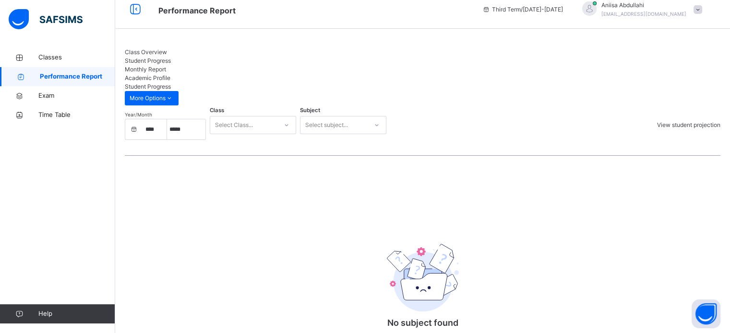
scroll to position [0, 0]
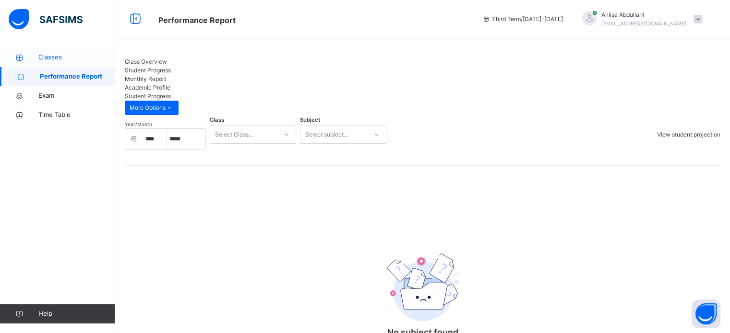
click at [42, 58] on span "Classes" at bounding box center [76, 58] width 77 height 10
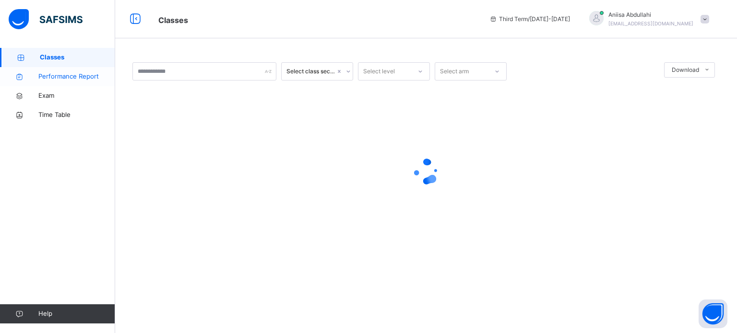
click at [39, 79] on span "Performance Report" at bounding box center [76, 77] width 77 height 10
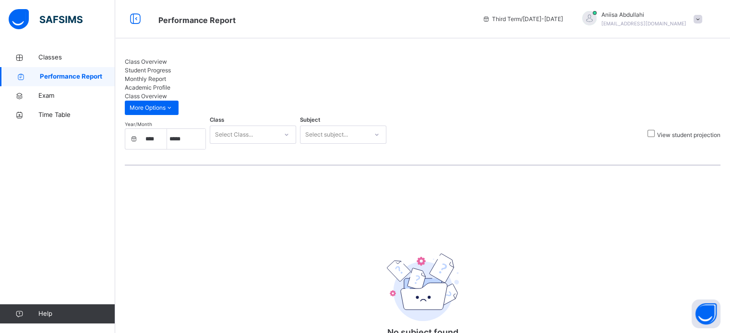
click at [44, 68] on link "Performance Report" at bounding box center [57, 76] width 115 height 19
click at [46, 68] on link "Performance Report" at bounding box center [57, 76] width 115 height 19
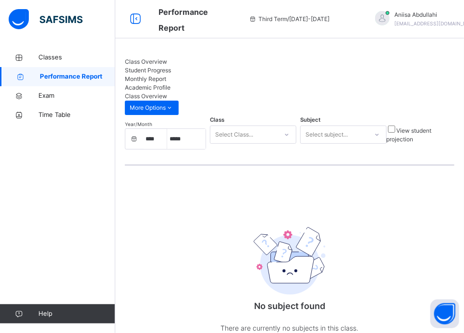
click at [422, 153] on div "Year/Month **** ***** Class Select Class... Subject Select subject... View stud…" at bounding box center [289, 234] width 329 height 238
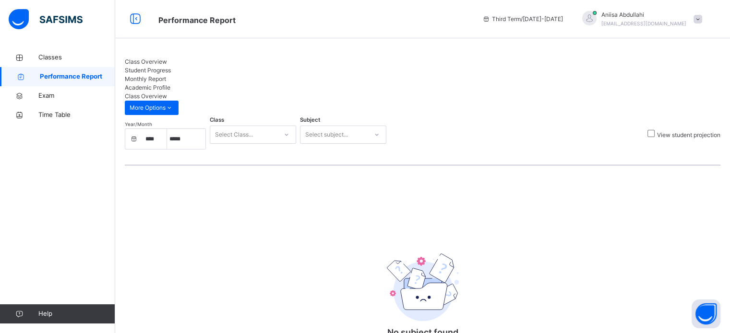
click at [506, 280] on div "No subject found There are currently no subjects in this class." at bounding box center [423, 303] width 192 height 153
click at [262, 75] on div "Monthly Report" at bounding box center [422, 79] width 595 height 9
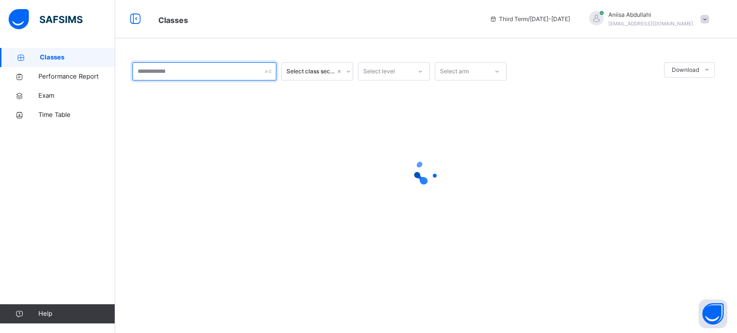
click at [166, 72] on input "text" at bounding box center [204, 71] width 144 height 18
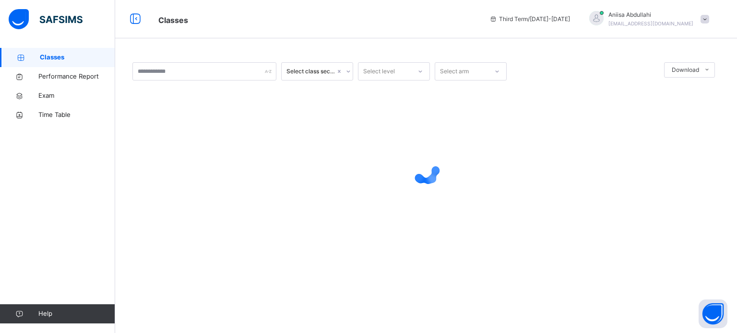
click at [514, 229] on div at bounding box center [425, 172] width 587 height 182
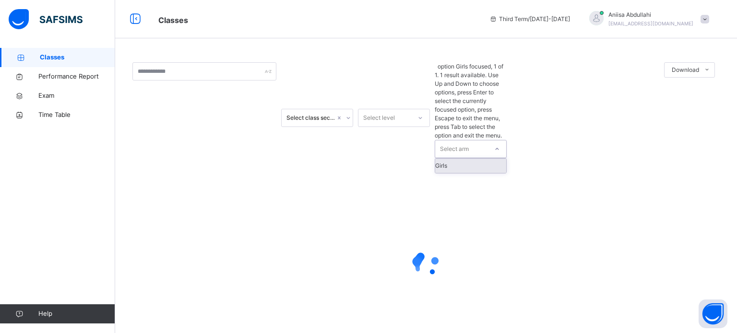
click at [505, 159] on div "Girls" at bounding box center [470, 166] width 71 height 14
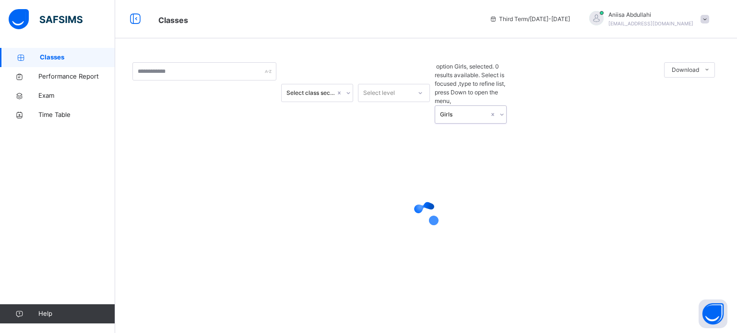
click at [497, 107] on div at bounding box center [501, 114] width 9 height 15
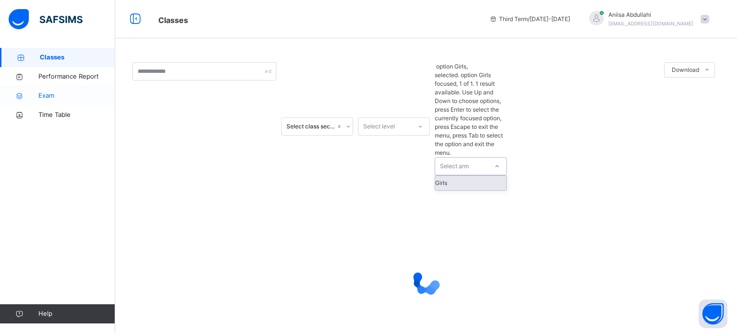
click at [57, 86] on link "Exam" at bounding box center [57, 95] width 115 height 19
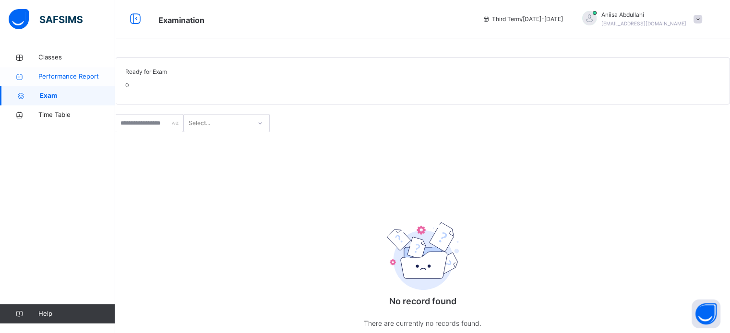
click at [38, 84] on link "Performance Report" at bounding box center [57, 76] width 115 height 19
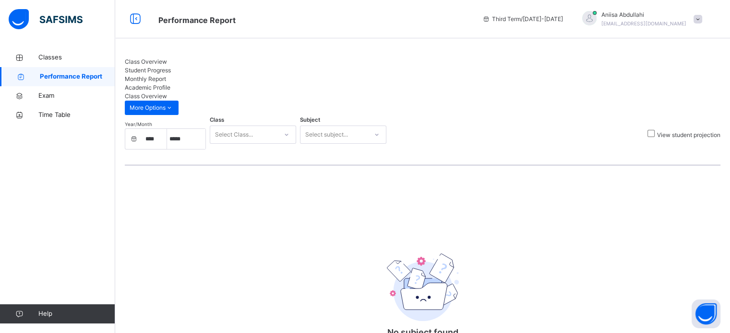
click at [171, 71] on span "Student Progress" at bounding box center [148, 70] width 46 height 7
click at [170, 84] on span "Academic Profile" at bounding box center [148, 87] width 46 height 7
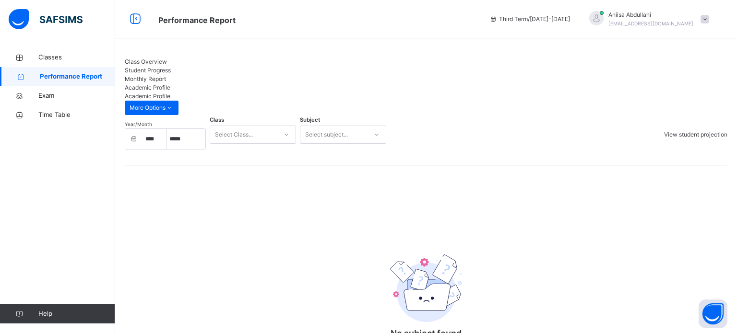
click at [155, 65] on span "Class Overview" at bounding box center [146, 61] width 42 height 7
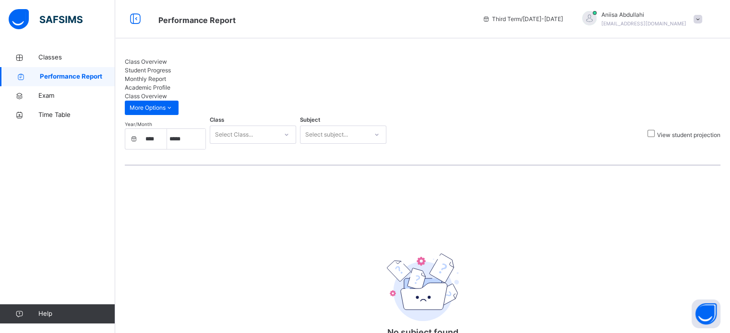
click at [171, 69] on span "Student Progress" at bounding box center [148, 70] width 46 height 7
click at [166, 75] on span "Monthly Report" at bounding box center [145, 78] width 41 height 7
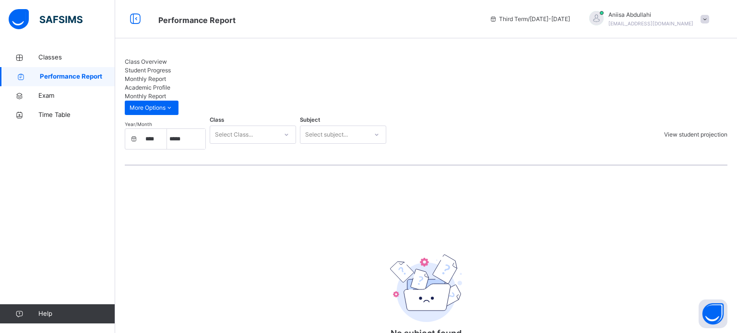
click at [160, 66] on div "Class Overview" at bounding box center [426, 62] width 603 height 9
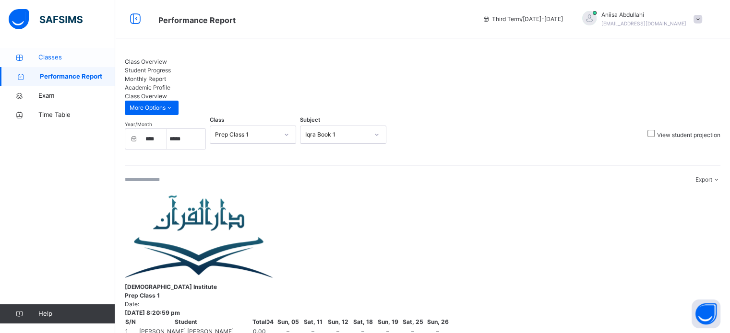
click at [28, 58] on icon at bounding box center [19, 57] width 38 height 7
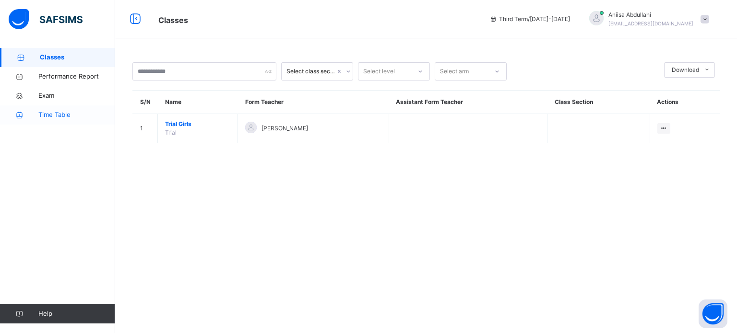
click at [27, 120] on link "Time Table" at bounding box center [57, 115] width 115 height 19
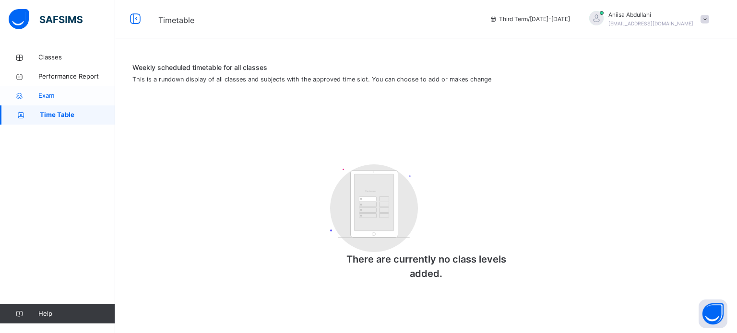
click at [28, 97] on icon at bounding box center [19, 96] width 38 height 7
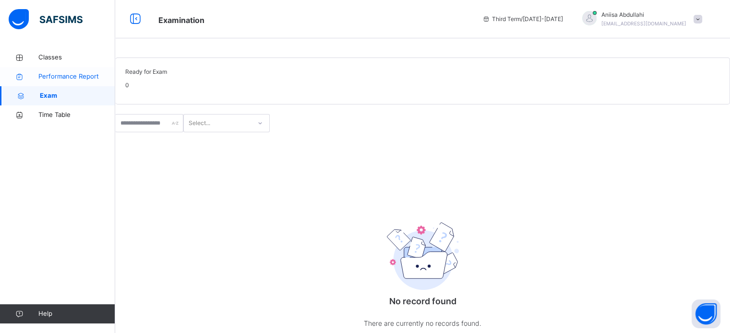
click at [27, 76] on icon at bounding box center [19, 76] width 38 height 7
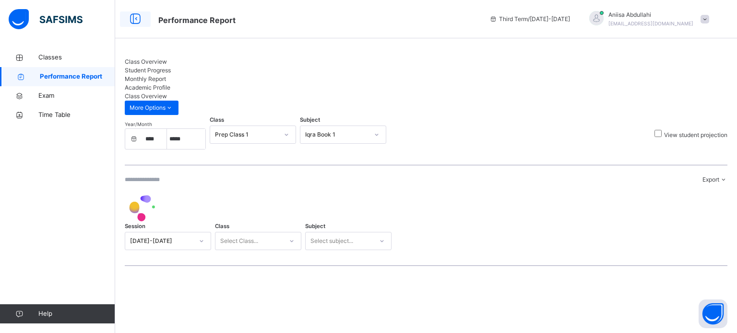
click at [135, 17] on icon at bounding box center [135, 19] width 16 height 17
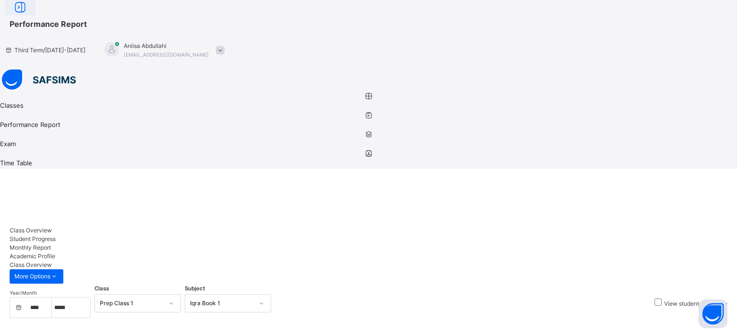
click at [28, 16] on icon at bounding box center [20, 7] width 16 height 17
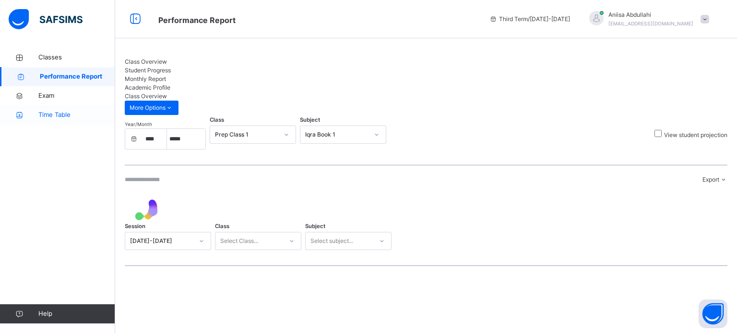
click at [37, 119] on link "Time Table" at bounding box center [57, 115] width 115 height 19
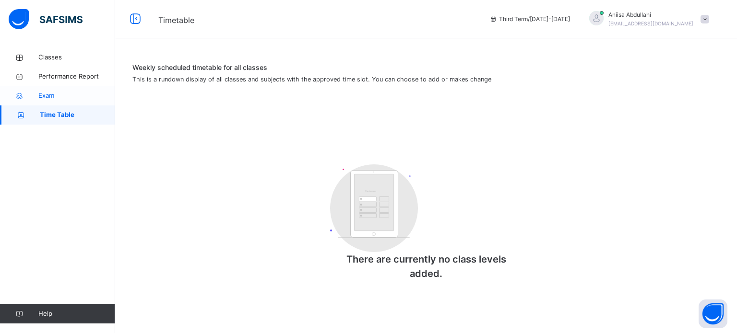
click at [39, 96] on span "Exam" at bounding box center [76, 96] width 77 height 10
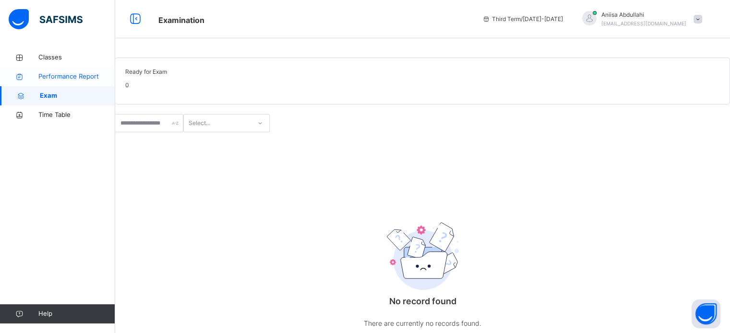
click at [31, 73] on icon at bounding box center [19, 76] width 38 height 7
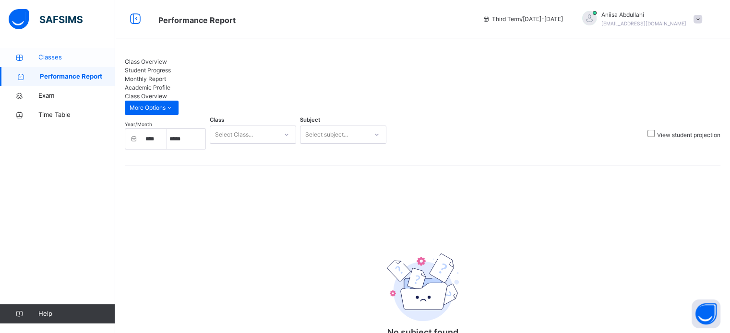
click at [20, 49] on link "Classes" at bounding box center [57, 57] width 115 height 19
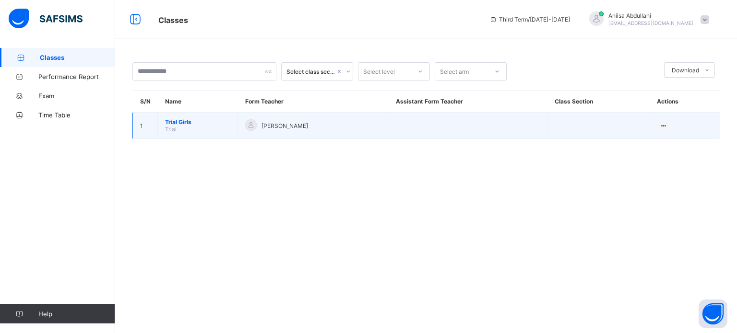
click at [185, 121] on span "Trial Girls" at bounding box center [197, 122] width 65 height 7
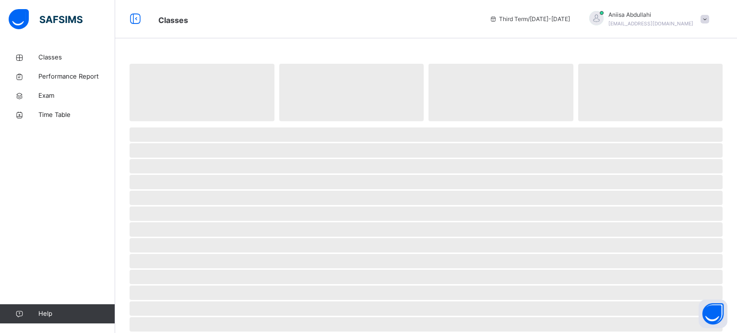
click at [185, 121] on span at bounding box center [426, 123] width 593 height 5
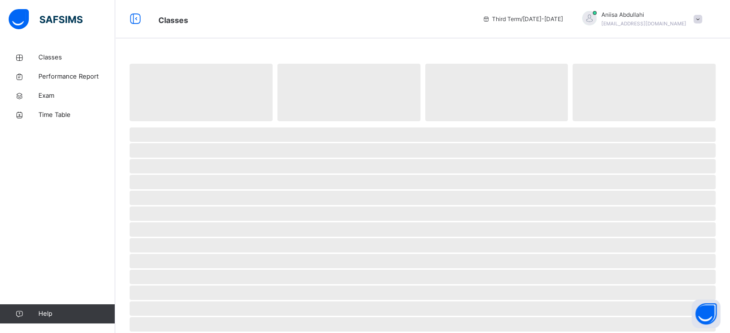
click at [185, 121] on span at bounding box center [423, 123] width 586 height 5
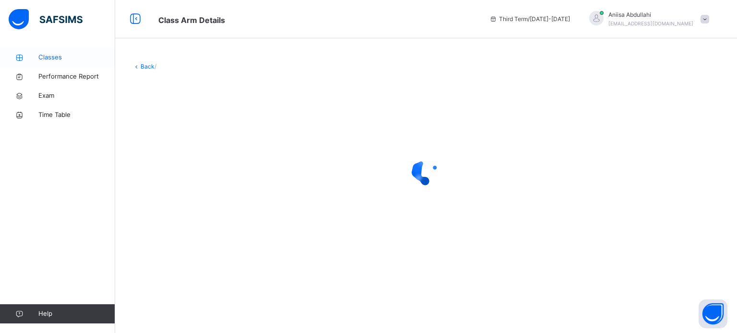
click at [55, 49] on link "Classes" at bounding box center [57, 57] width 115 height 19
click at [55, 57] on span "Classes" at bounding box center [76, 58] width 77 height 10
click at [57, 62] on link "Classes" at bounding box center [57, 57] width 115 height 19
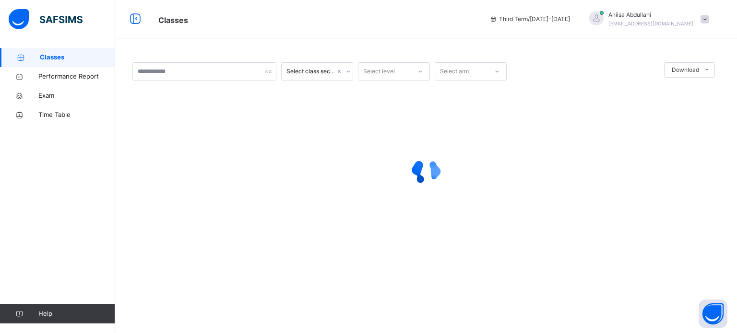
click at [74, 59] on span "Classes" at bounding box center [77, 58] width 75 height 10
click at [205, 86] on div at bounding box center [425, 172] width 587 height 182
click at [219, 97] on div at bounding box center [425, 172] width 587 height 182
click at [68, 73] on span "Performance Report" at bounding box center [76, 77] width 77 height 10
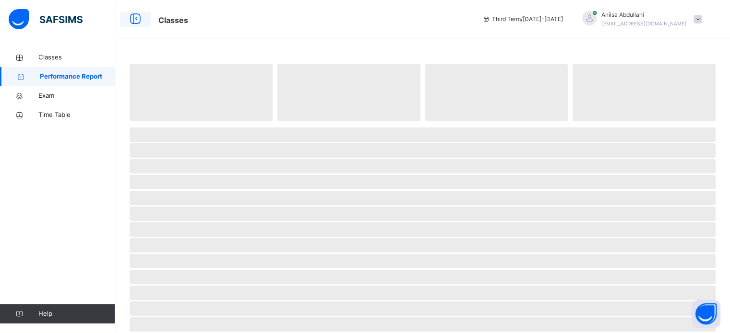
click at [75, 82] on link "Performance Report" at bounding box center [57, 76] width 115 height 19
click at [138, 25] on icon at bounding box center [135, 19] width 16 height 17
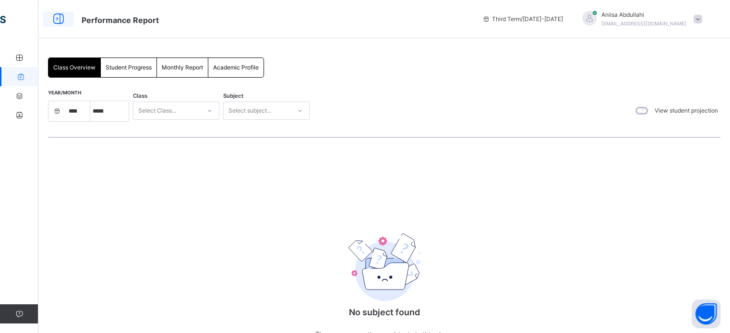
click at [67, 25] on icon at bounding box center [58, 19] width 16 height 17
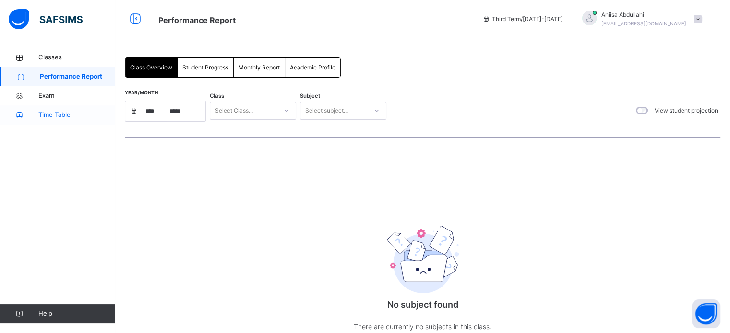
select select "****"
select select "*"
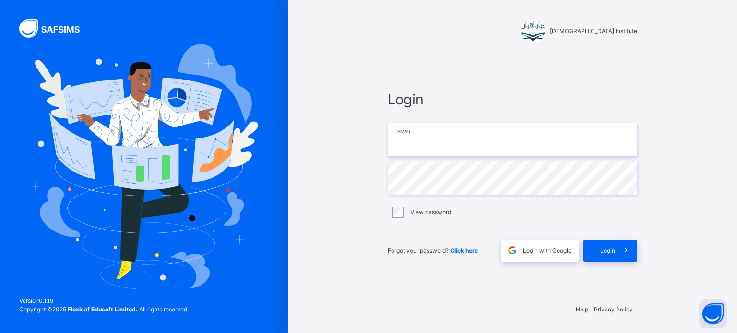
type input "**********"
